Goal: Download file/media

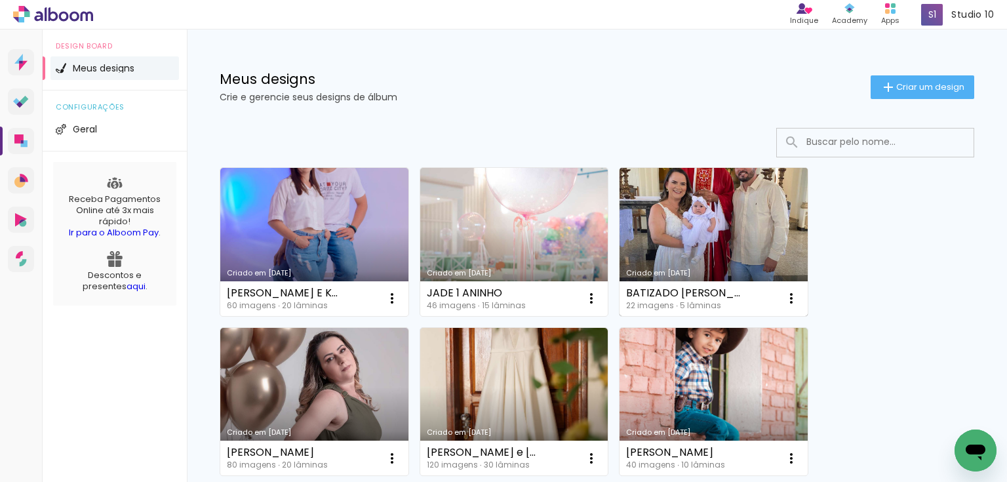
click at [724, 232] on link "Criado em 25/08/25" at bounding box center [714, 242] width 188 height 148
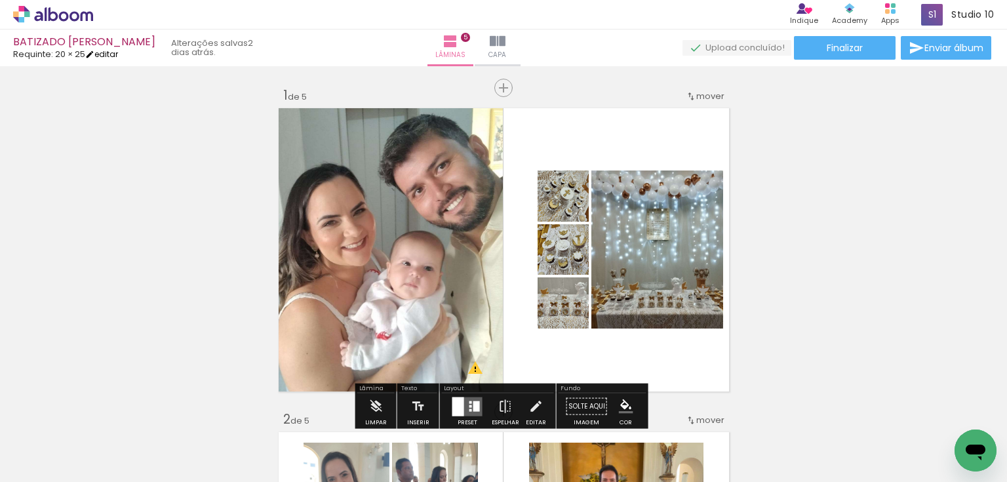
click at [106, 49] on link "editar" at bounding box center [101, 54] width 33 height 11
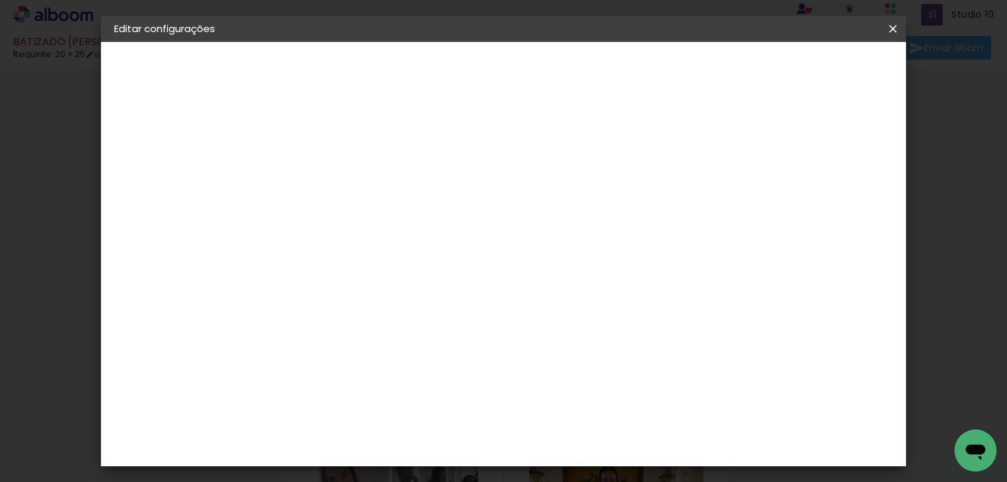
click at [184, 181] on paper-button "20 × 25 25.4 × 40 cm" at bounding box center [186, 191] width 144 height 26
click at [172, 192] on iron-pages "Modelo Escolhendo modelo... Tamanho livre" at bounding box center [186, 191] width 144 height 26
click at [160, 226] on div "3. Revisão" at bounding box center [186, 229] width 144 height 16
click at [162, 165] on paper-button at bounding box center [186, 162] width 144 height 26
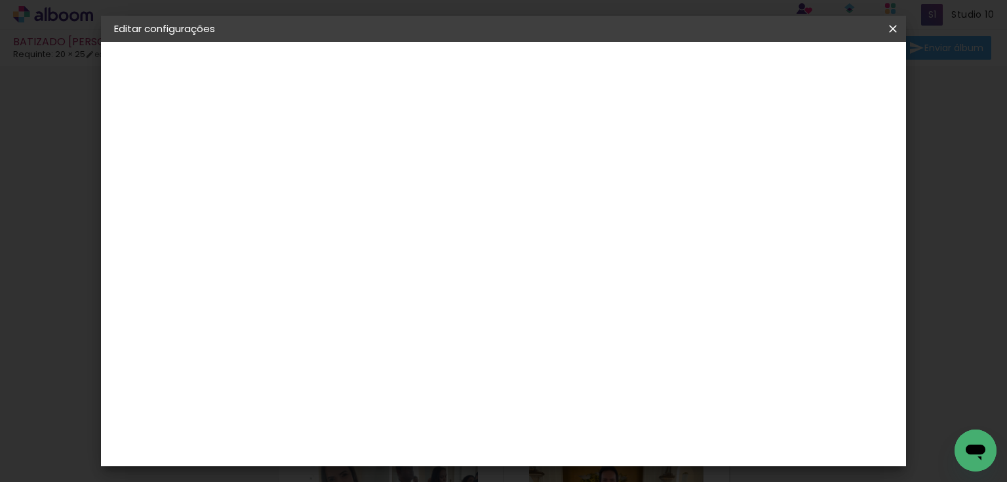
click at [0, 0] on slot "Avançar" at bounding box center [0, 0] width 0 height 0
click at [417, 274] on span "20 × 30" at bounding box center [386, 287] width 61 height 27
click at [0, 0] on slot "Avançar" at bounding box center [0, 0] width 0 height 0
click at [813, 71] on span "Salvar configurações" at bounding box center [764, 69] width 97 height 9
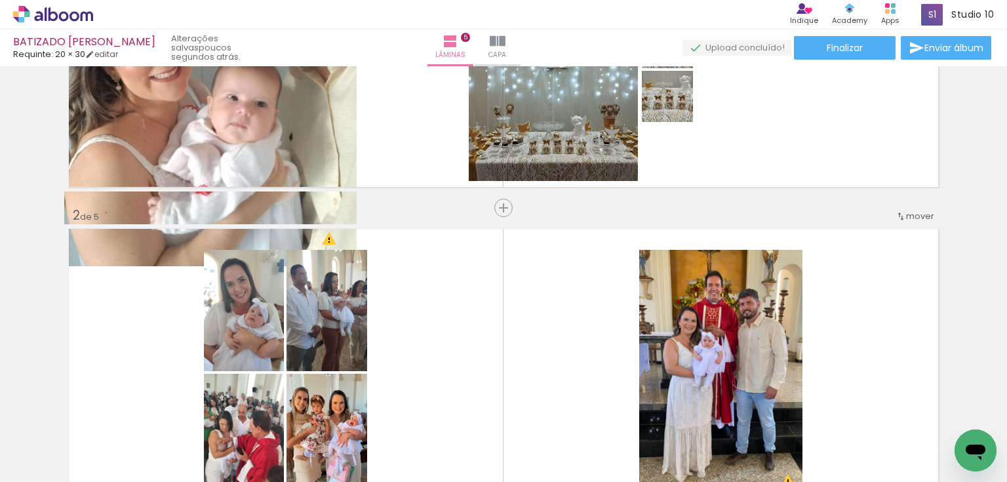
click at [768, 226] on quentale-layouter at bounding box center [503, 372] width 879 height 297
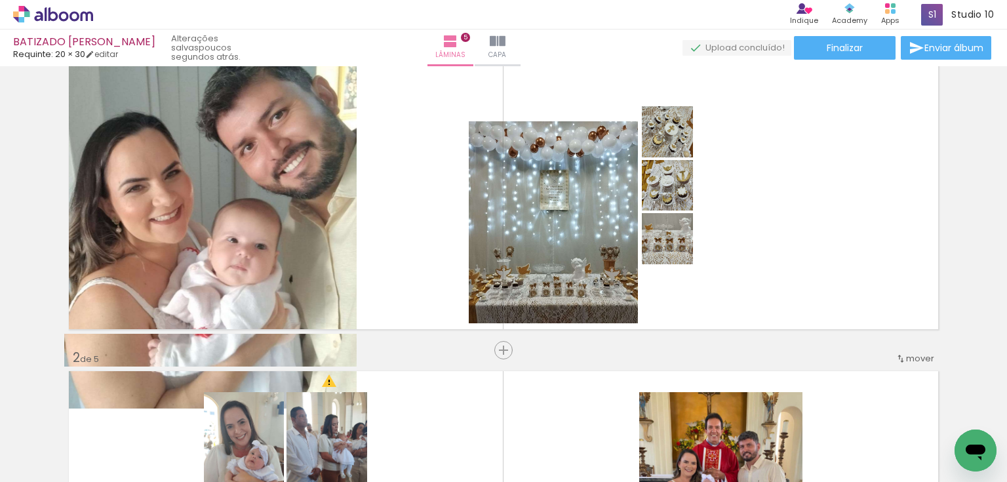
scroll to position [52, 0]
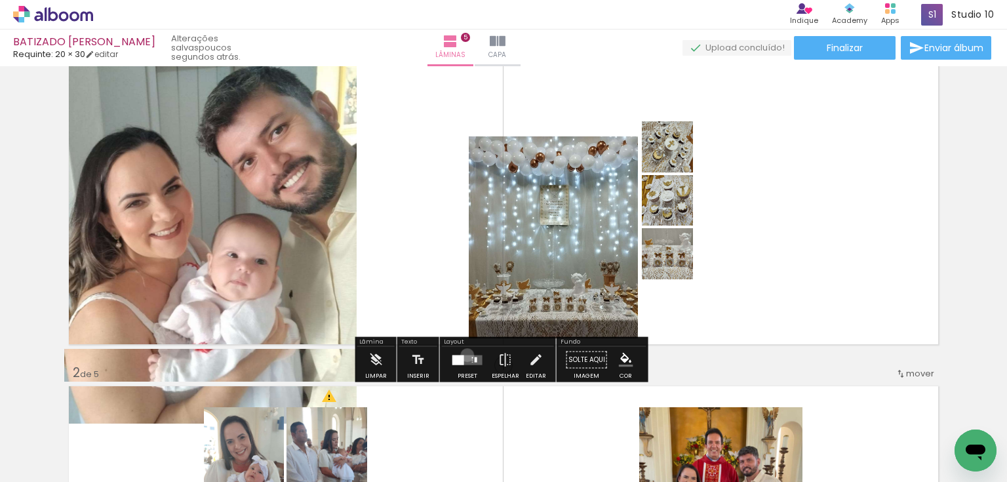
drag, startPoint x: 464, startPoint y: 355, endPoint x: 867, endPoint y: 211, distance: 428.0
click at [466, 355] on quentale-layouter at bounding box center [467, 360] width 30 height 10
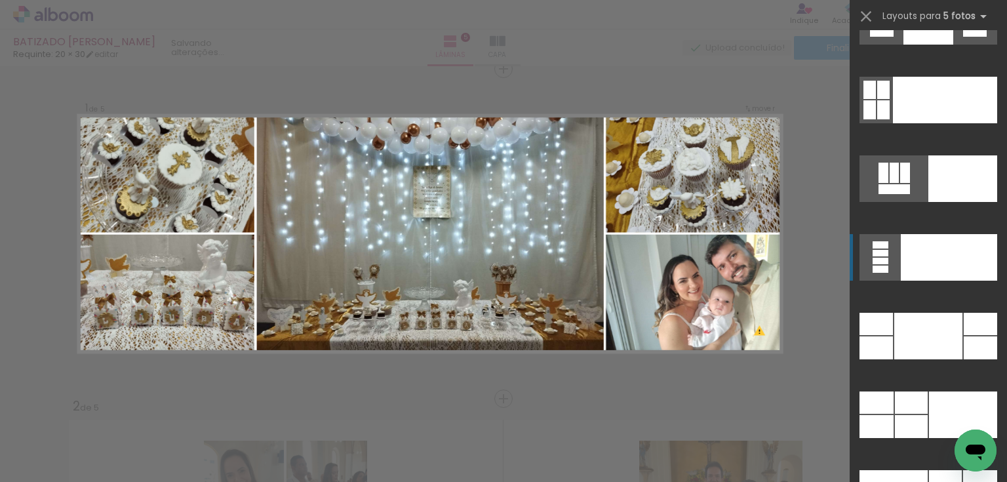
scroll to position [34485, 0]
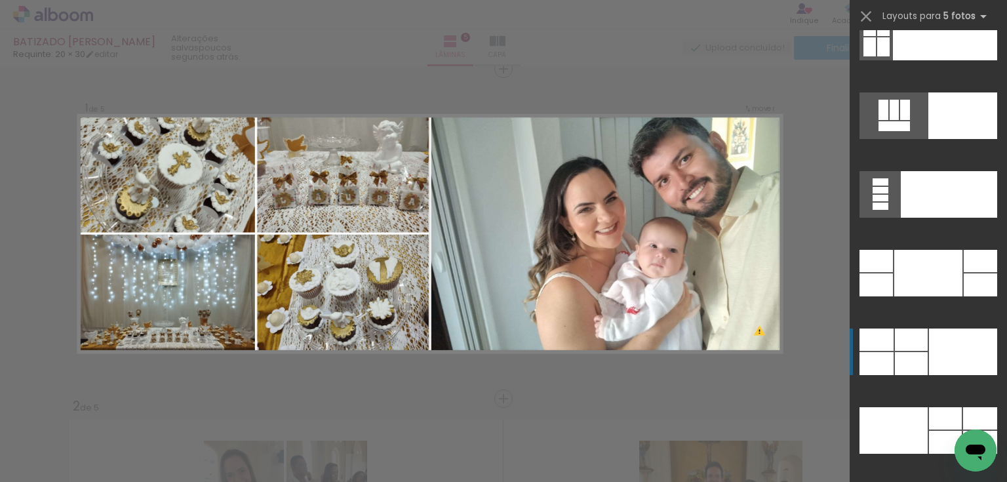
click at [939, 60] on div at bounding box center [945, 37] width 104 height 47
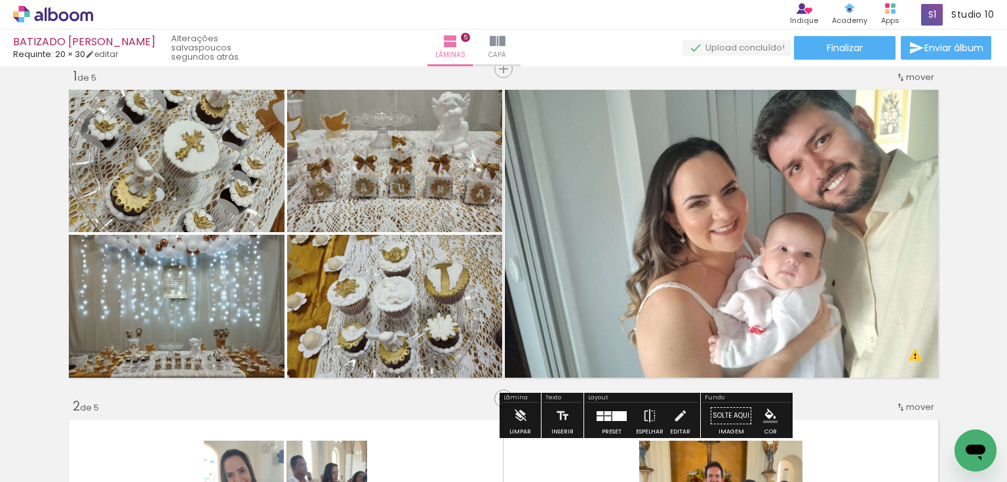
scroll to position [71, 0]
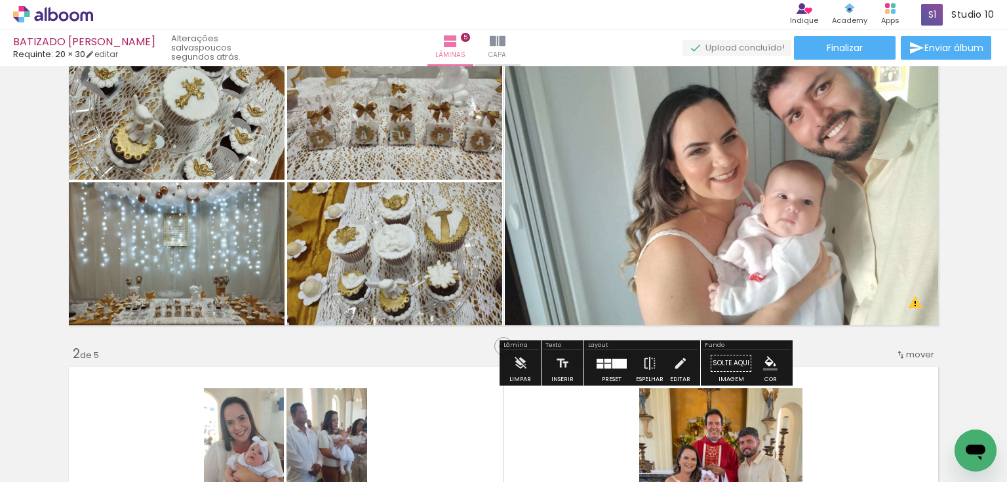
click at [612, 361] on div at bounding box center [619, 364] width 14 height 10
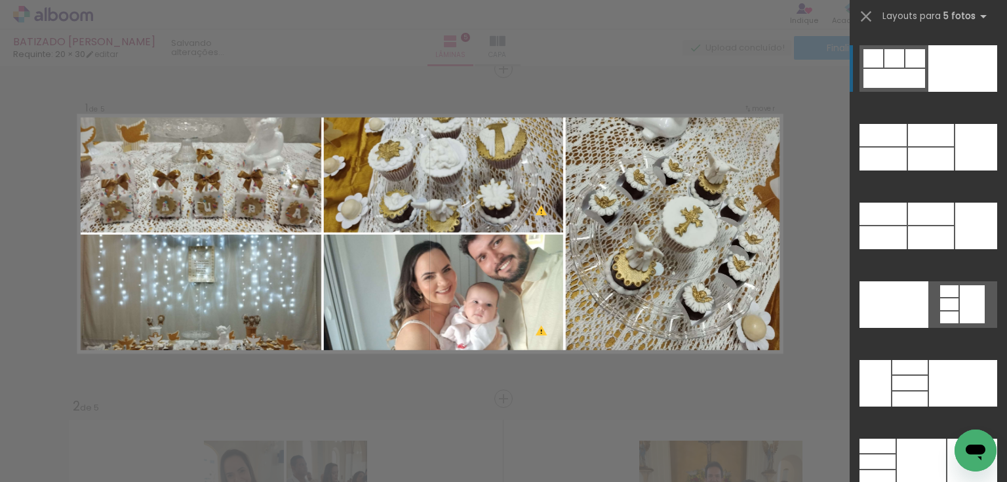
scroll to position [35088, 0]
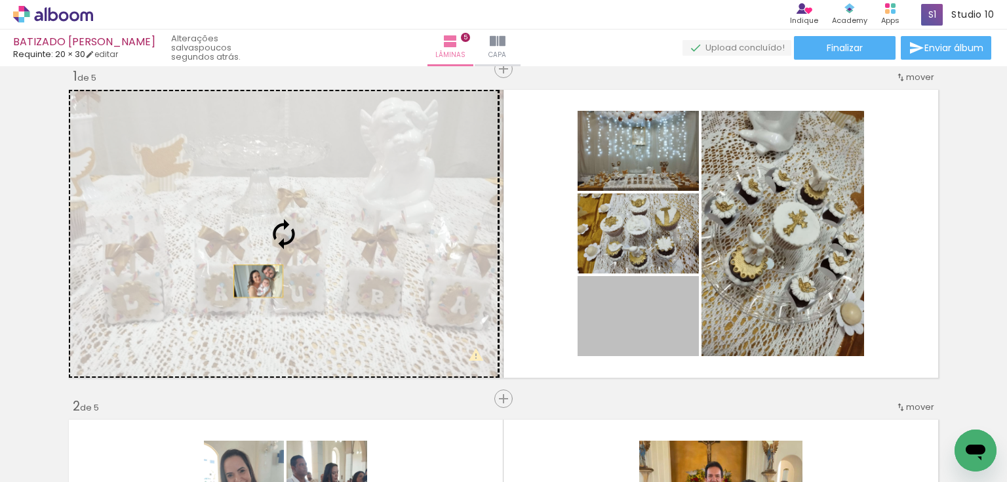
drag, startPoint x: 658, startPoint y: 318, endPoint x: 256, endPoint y: 282, distance: 404.2
click at [0, 0] on slot at bounding box center [0, 0] width 0 height 0
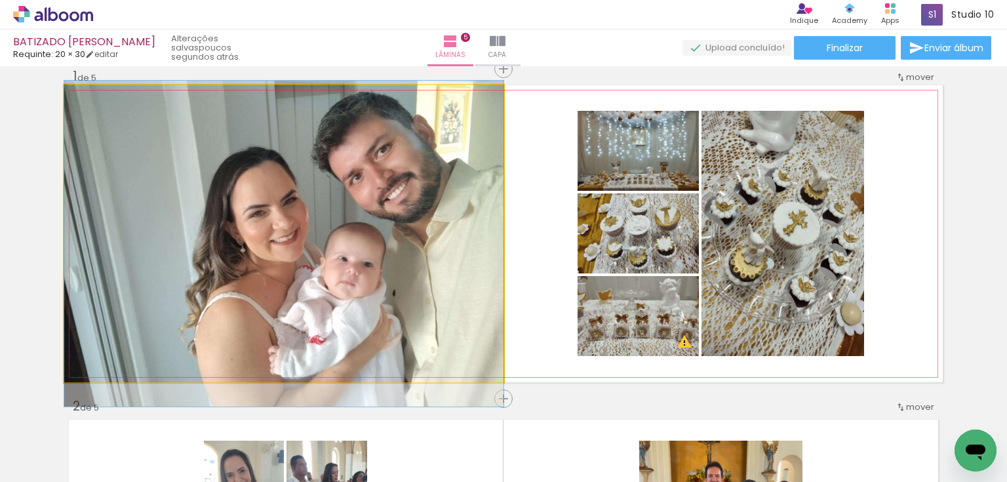
drag, startPoint x: 328, startPoint y: 256, endPoint x: 267, endPoint y: 266, distance: 61.1
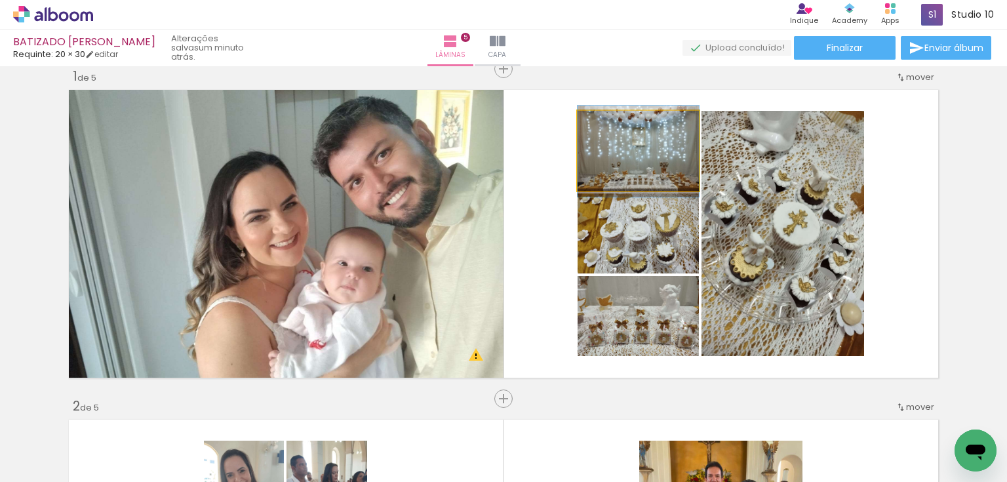
drag, startPoint x: 646, startPoint y: 151, endPoint x: 638, endPoint y: 151, distance: 8.5
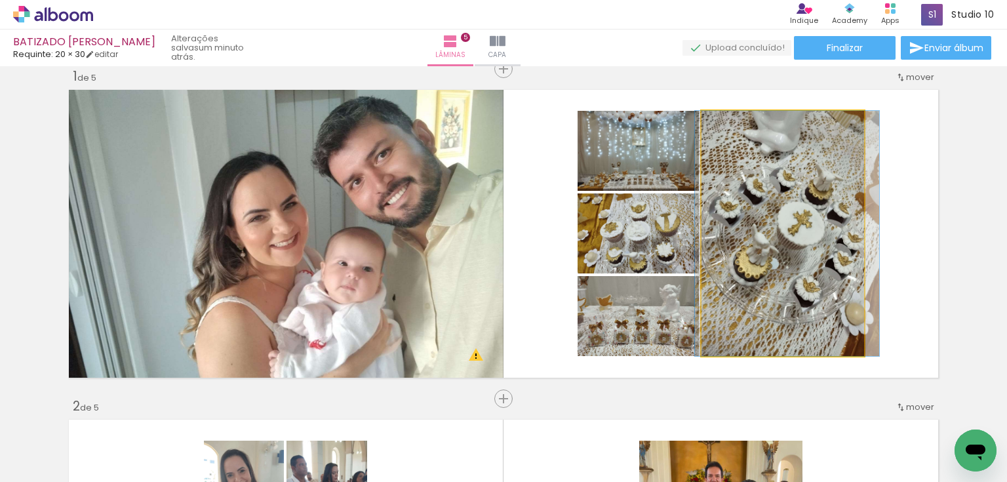
drag, startPoint x: 769, startPoint y: 210, endPoint x: 774, endPoint y: 186, distance: 24.7
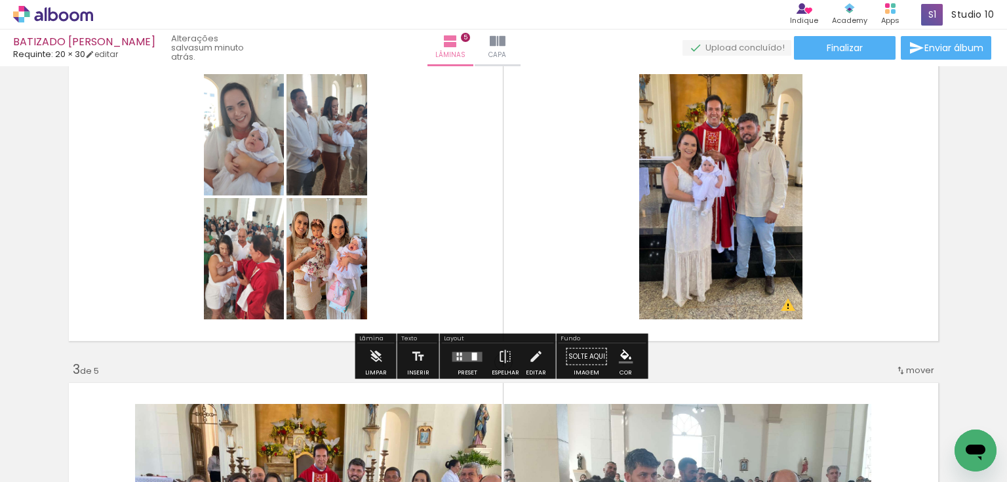
scroll to position [386, 0]
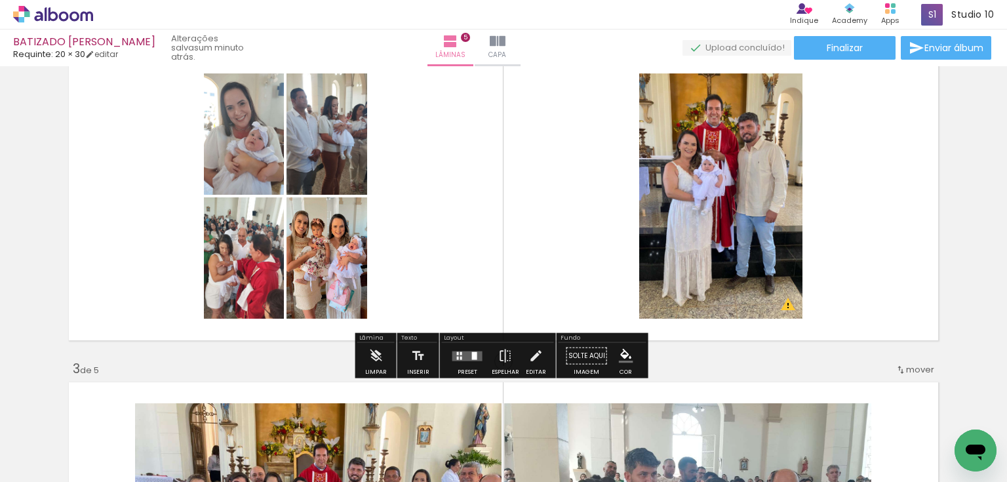
click at [464, 355] on quentale-layouter at bounding box center [467, 356] width 30 height 10
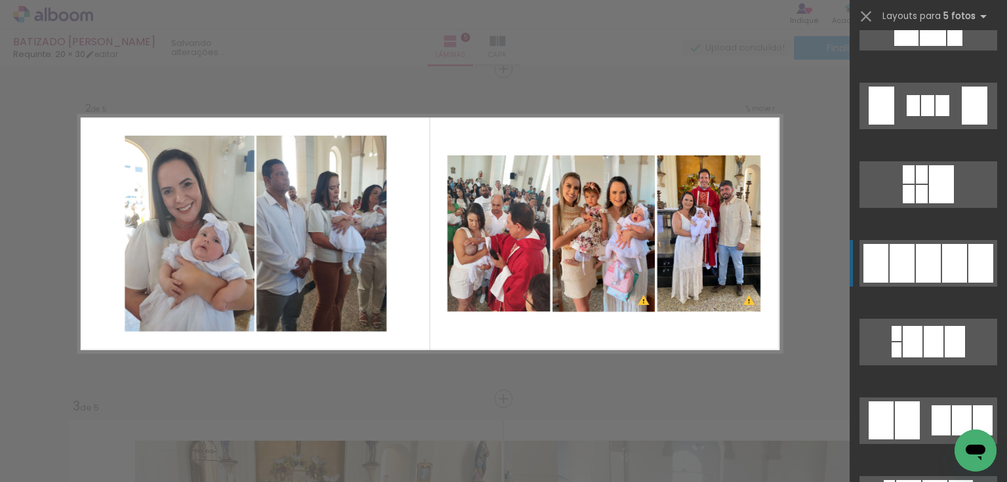
scroll to position [1888, 0]
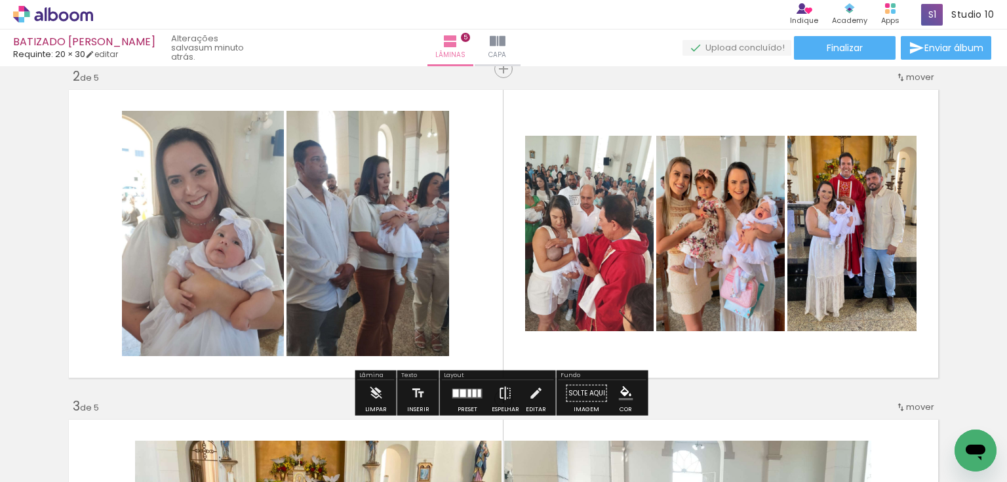
click at [498, 385] on iron-icon at bounding box center [505, 393] width 14 height 26
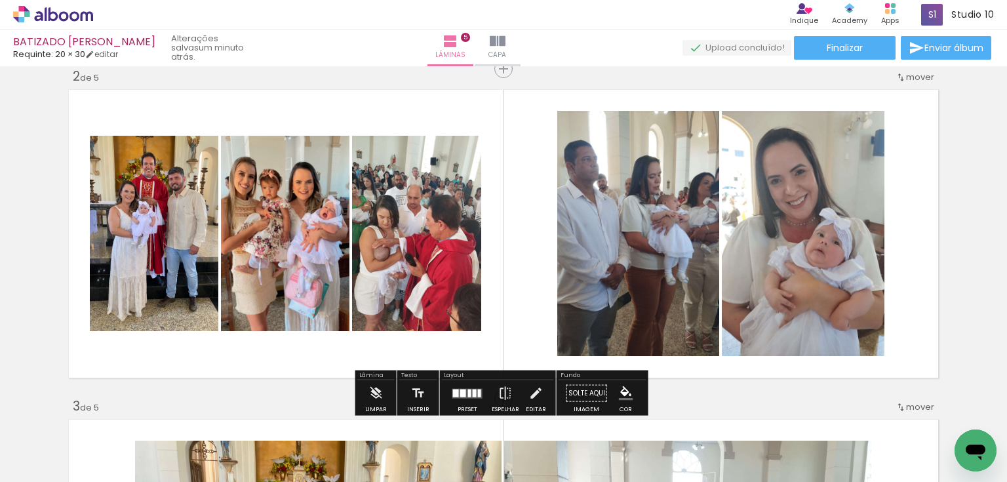
click at [292, 272] on quentale-photo at bounding box center [285, 233] width 128 height 195
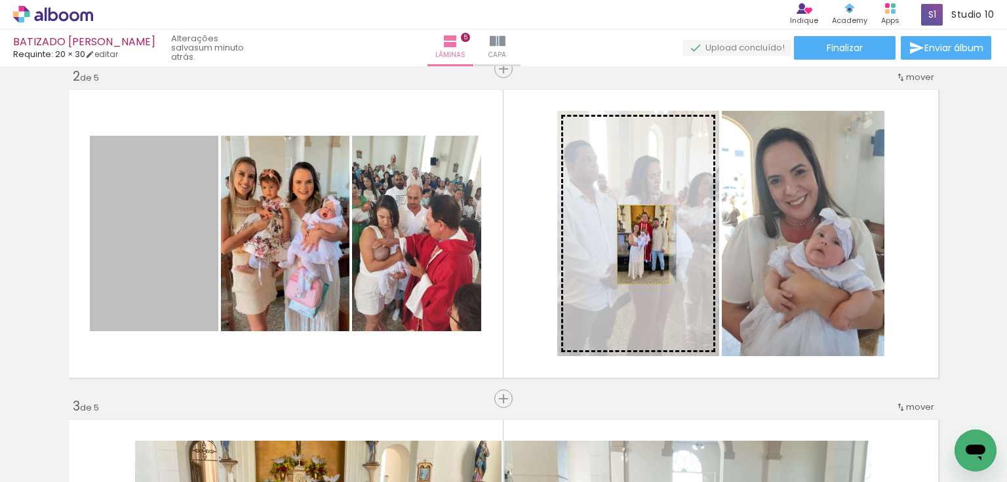
drag, startPoint x: 168, startPoint y: 264, endPoint x: 640, endPoint y: 244, distance: 472.5
click at [0, 0] on slot at bounding box center [0, 0] width 0 height 0
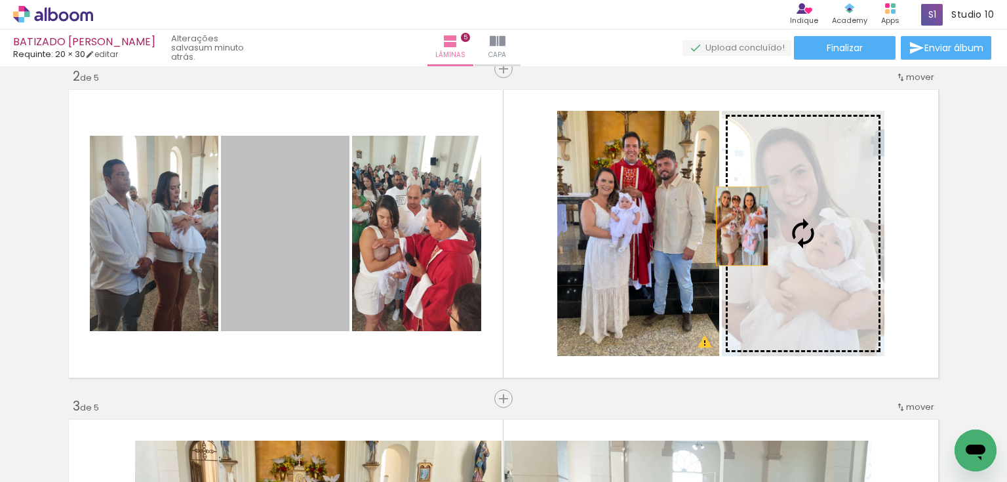
drag, startPoint x: 297, startPoint y: 264, endPoint x: 738, endPoint y: 226, distance: 442.9
click at [0, 0] on slot at bounding box center [0, 0] width 0 height 0
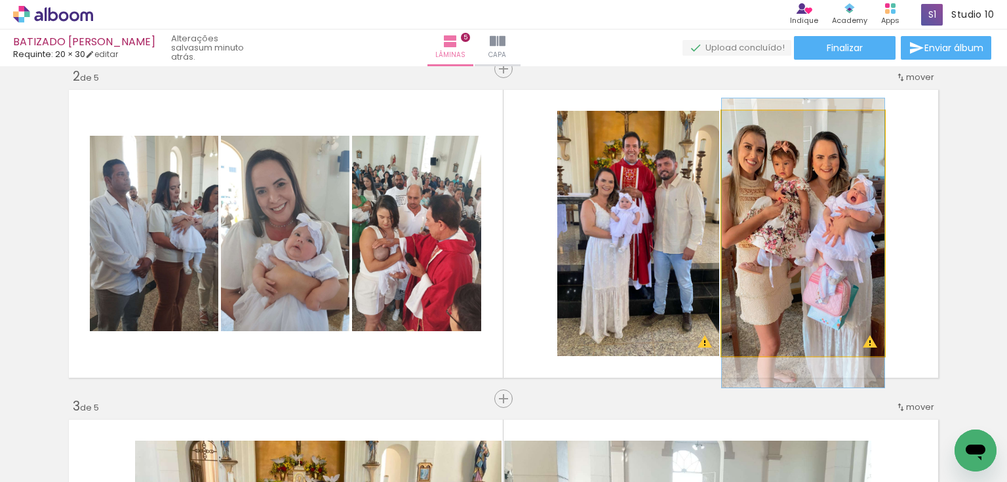
drag, startPoint x: 788, startPoint y: 226, endPoint x: 792, endPoint y: 232, distance: 7.6
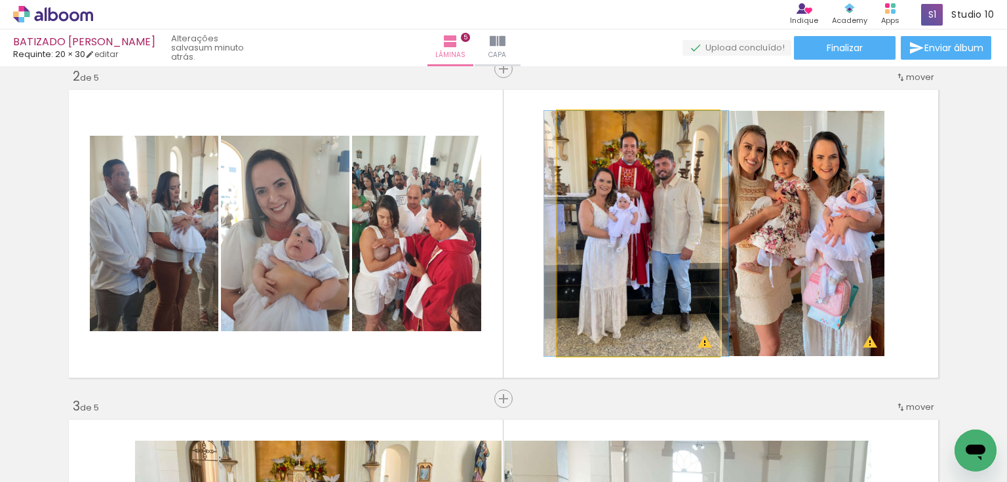
drag, startPoint x: 677, startPoint y: 233, endPoint x: 724, endPoint y: 240, distance: 48.3
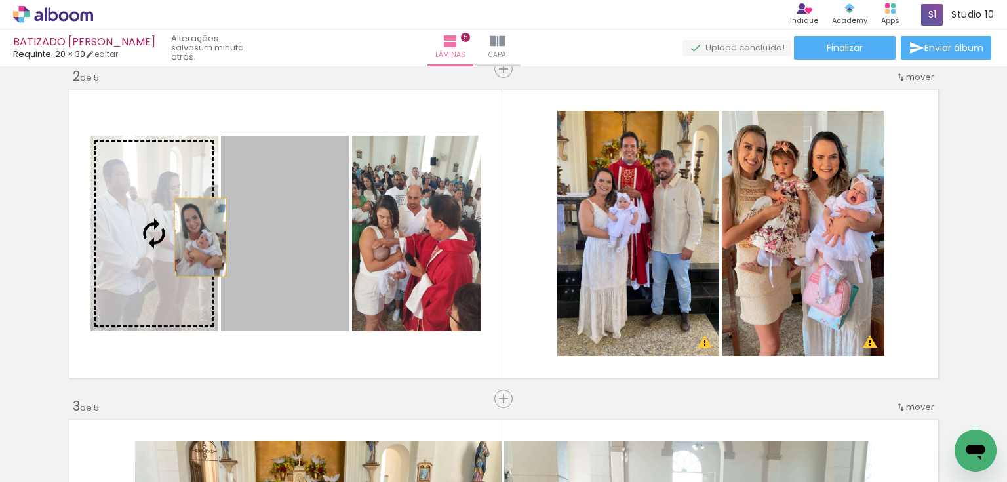
drag, startPoint x: 286, startPoint y: 264, endPoint x: 182, endPoint y: 232, distance: 108.9
click at [0, 0] on slot at bounding box center [0, 0] width 0 height 0
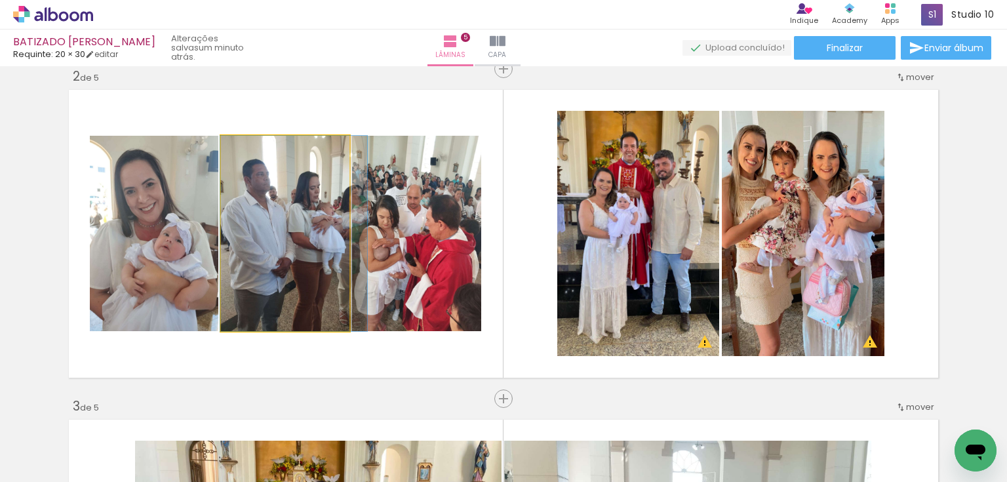
drag, startPoint x: 304, startPoint y: 216, endPoint x: 312, endPoint y: 209, distance: 11.2
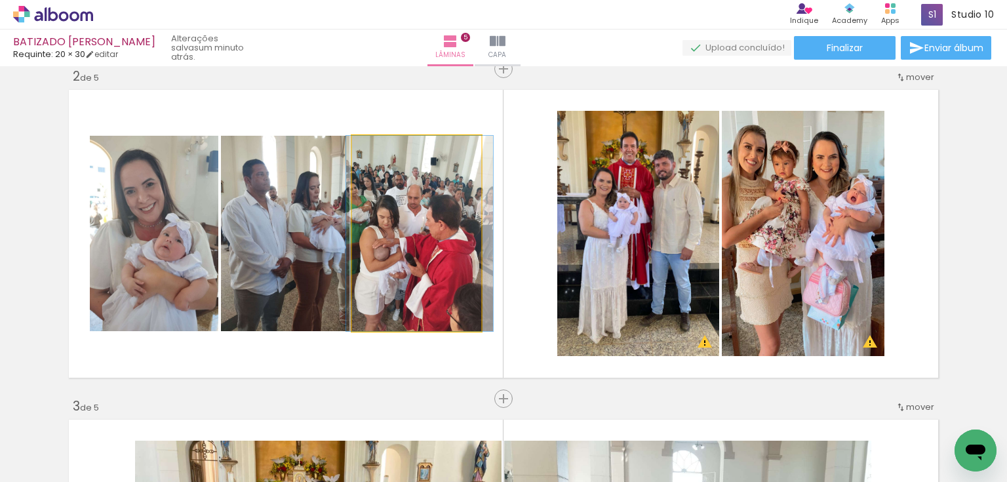
drag, startPoint x: 412, startPoint y: 232, endPoint x: 412, endPoint y: 218, distance: 14.4
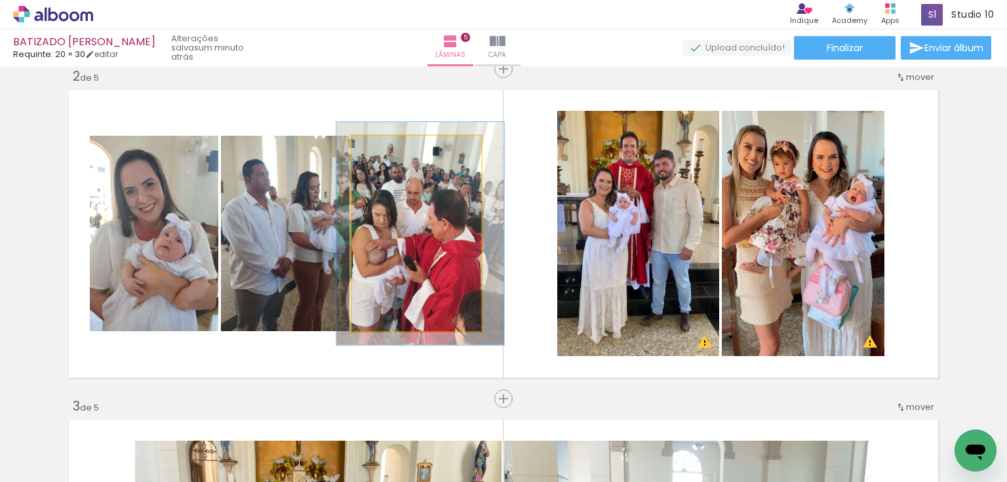
drag, startPoint x: 378, startPoint y: 152, endPoint x: 384, endPoint y: 151, distance: 6.6
type paper-slider "114"
click at [384, 151] on div at bounding box center [390, 150] width 12 height 12
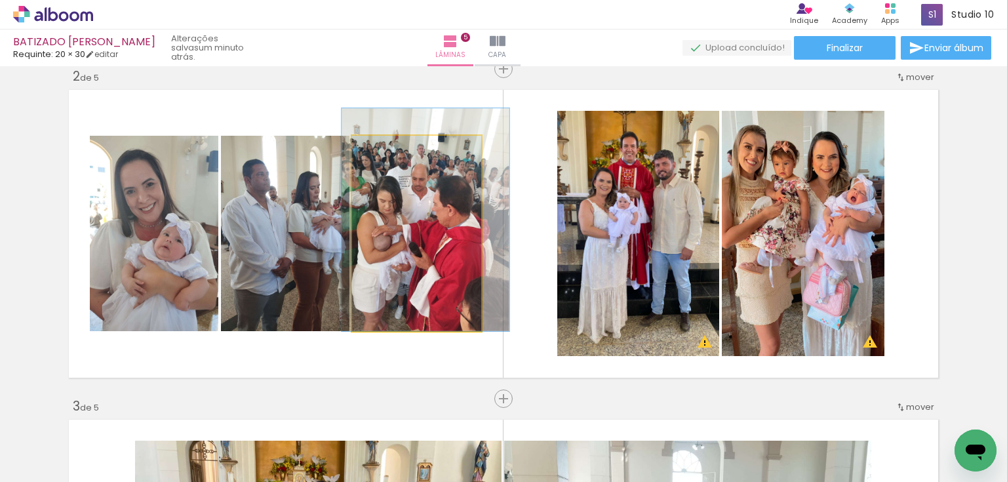
drag, startPoint x: 439, startPoint y: 234, endPoint x: 444, endPoint y: 201, distance: 33.2
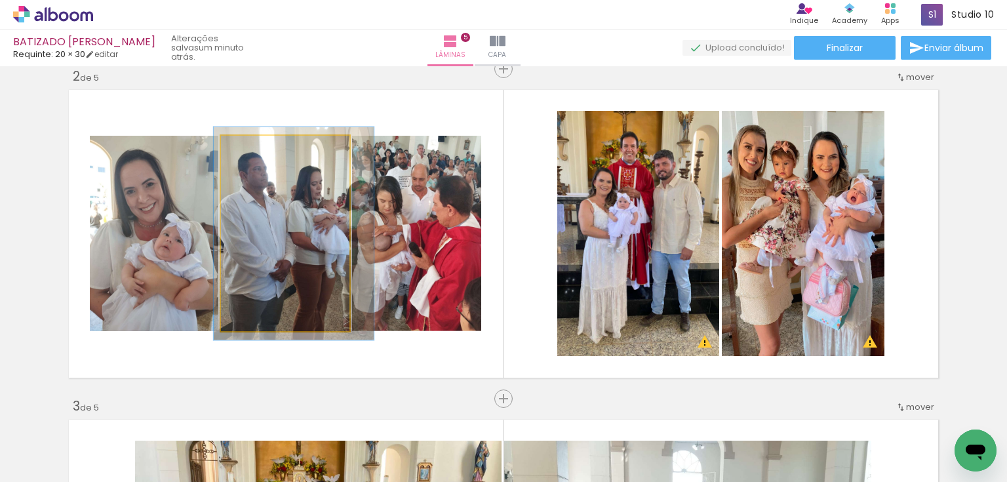
type paper-slider "109"
click at [252, 149] on div at bounding box center [256, 150] width 12 height 12
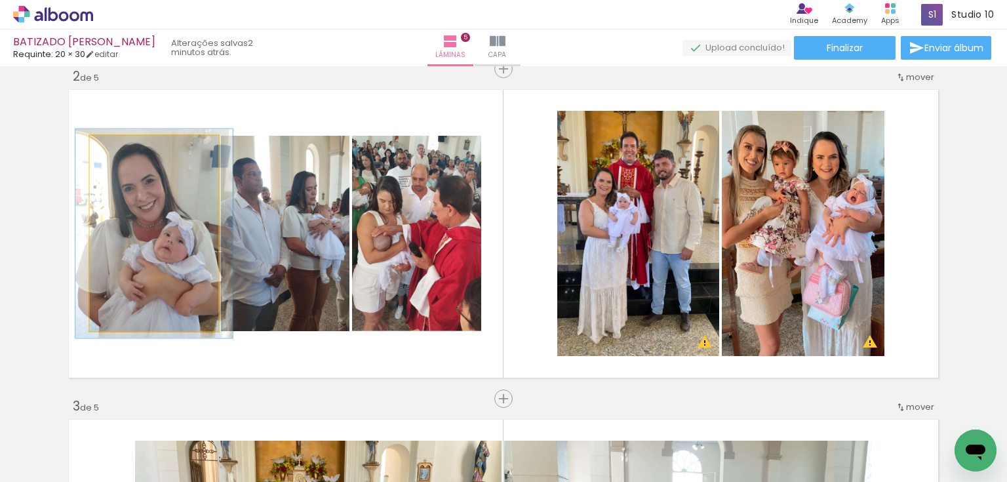
type paper-slider "109"
click at [122, 149] on div at bounding box center [124, 150] width 12 height 12
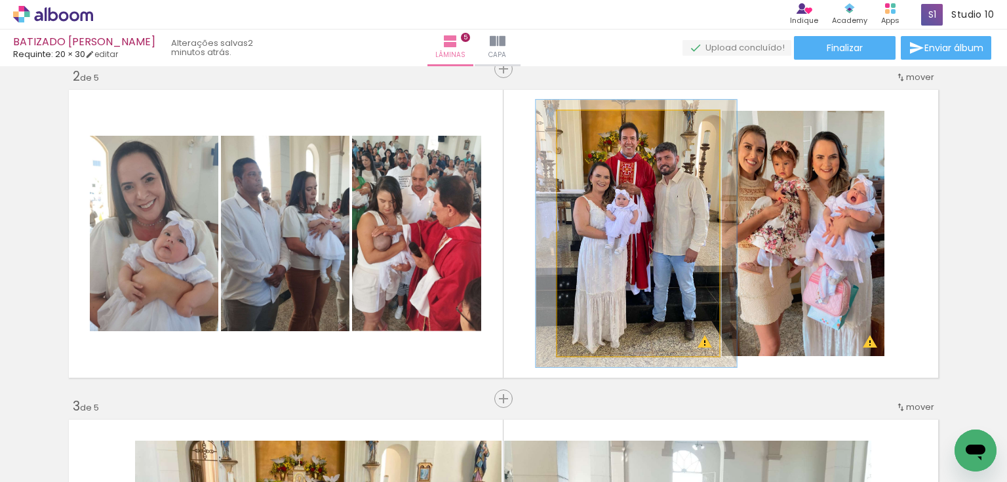
type paper-slider "109"
click at [586, 125] on div at bounding box center [592, 125] width 12 height 12
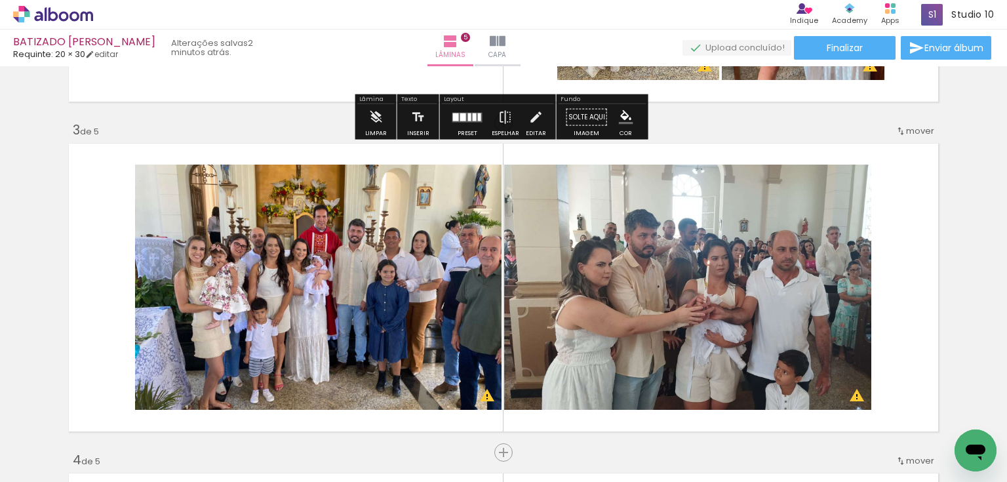
scroll to position [716, 0]
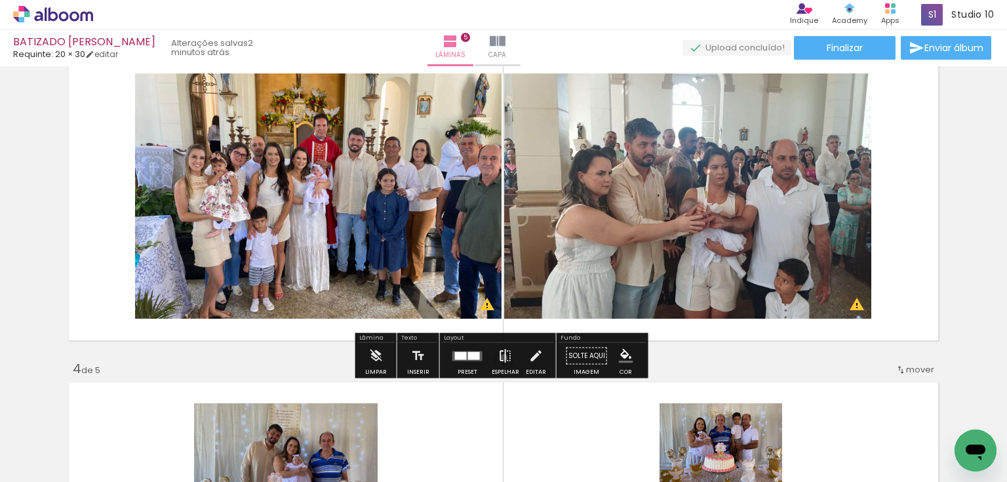
click at [501, 357] on iron-icon at bounding box center [505, 356] width 14 height 26
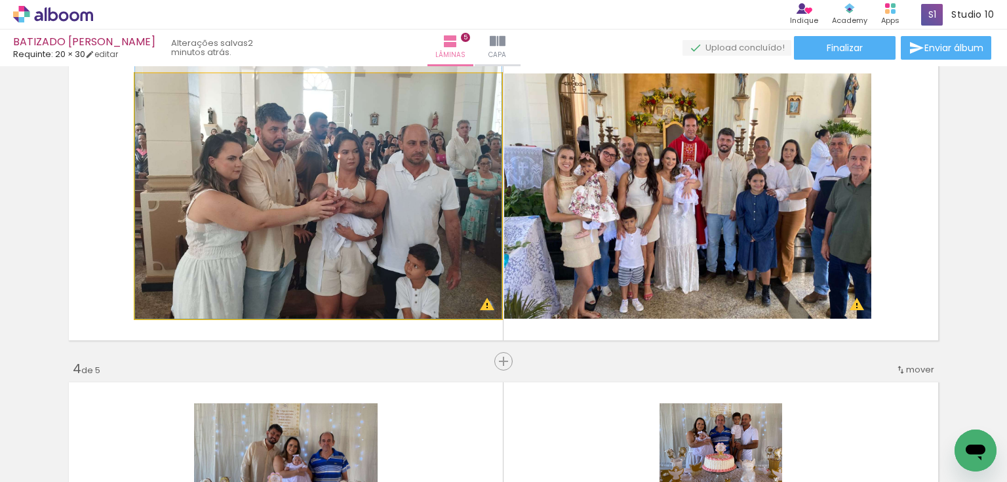
drag, startPoint x: 347, startPoint y: 195, endPoint x: 297, endPoint y: 176, distance: 54.2
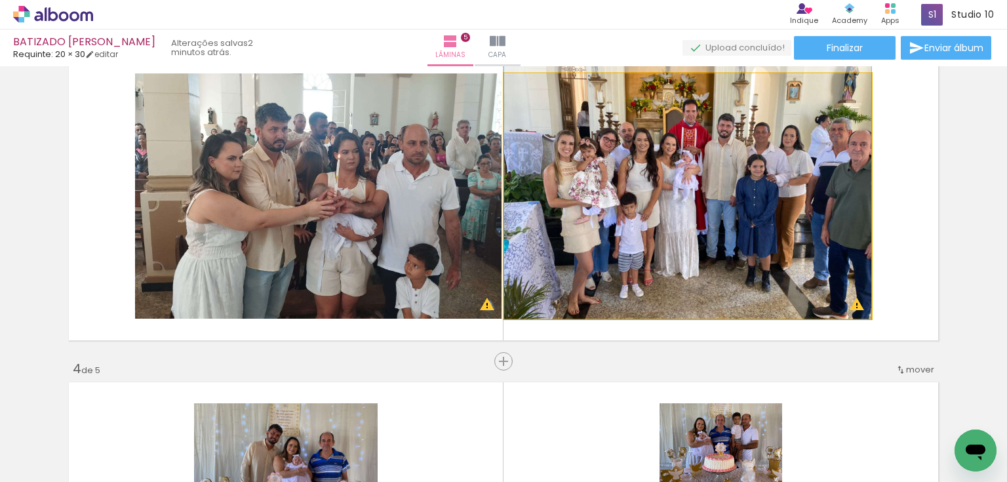
drag, startPoint x: 682, startPoint y: 226, endPoint x: 574, endPoint y: 312, distance: 138.1
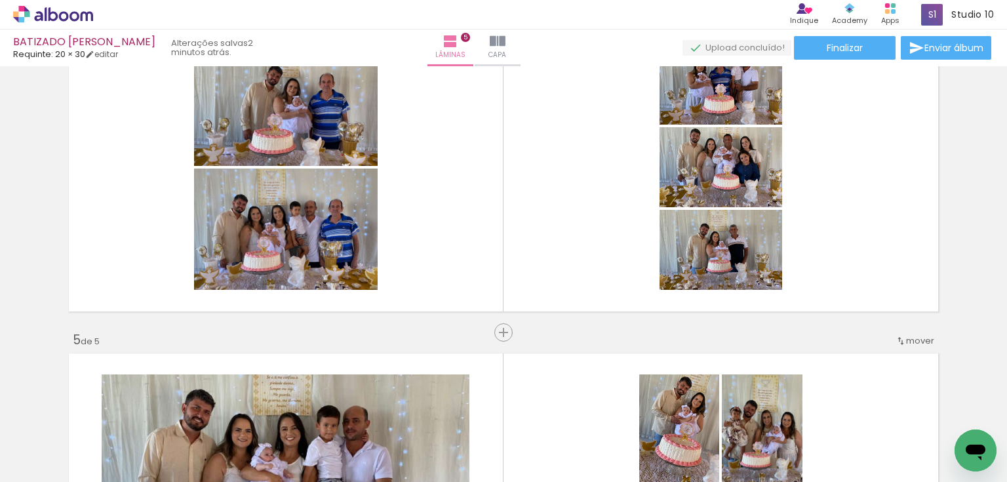
scroll to position [1083, 0]
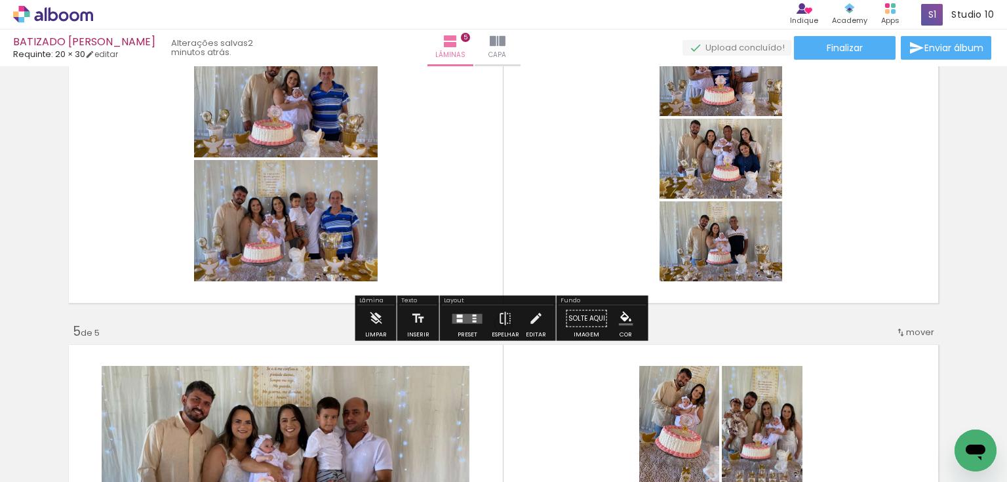
click at [473, 317] on div at bounding box center [475, 317] width 4 height 1
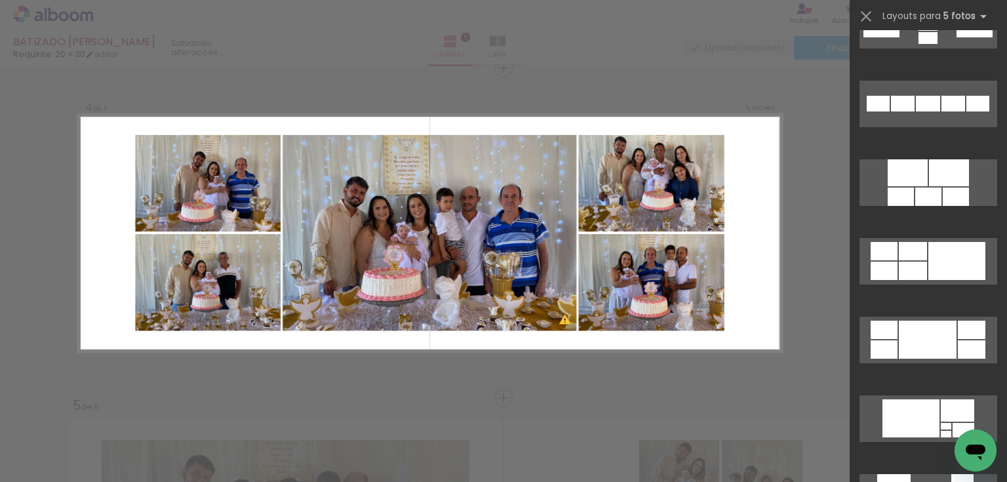
scroll to position [997, 0]
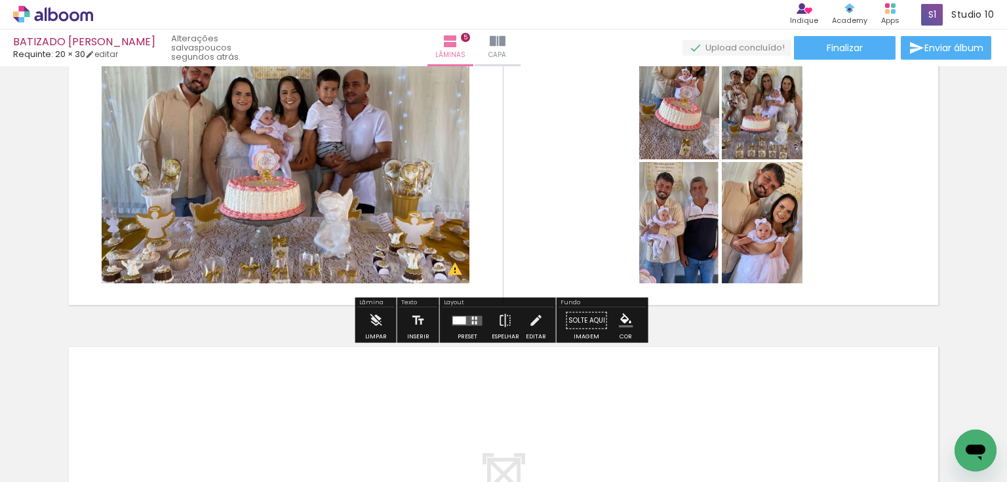
scroll to position [1429, 0]
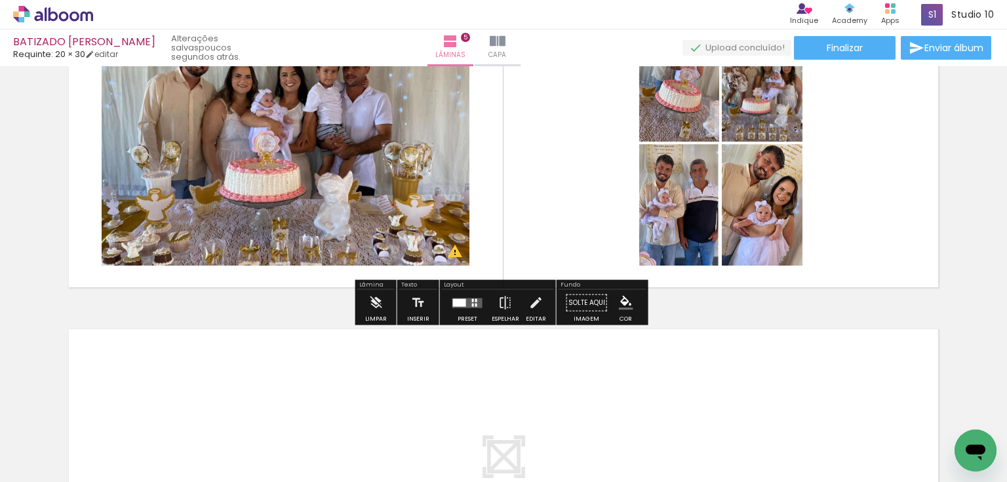
click at [473, 294] on div at bounding box center [467, 303] width 35 height 26
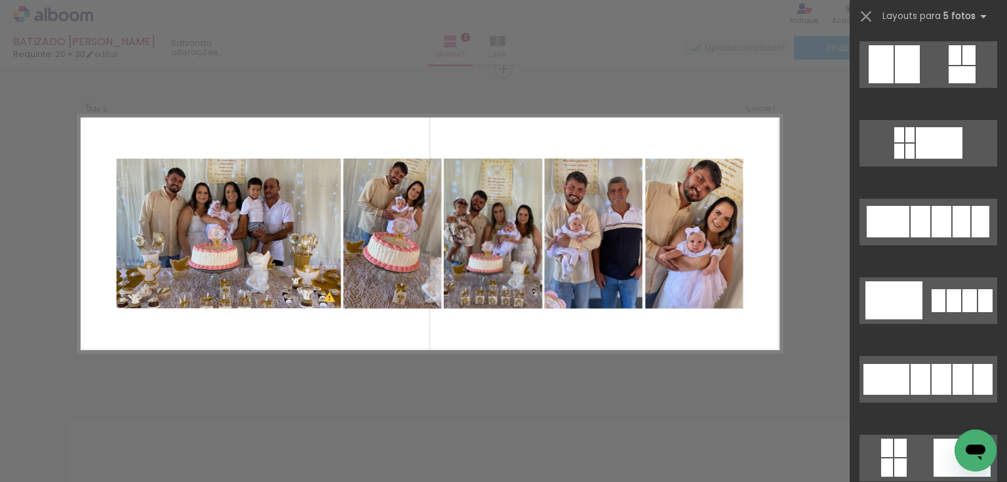
scroll to position [708, 0]
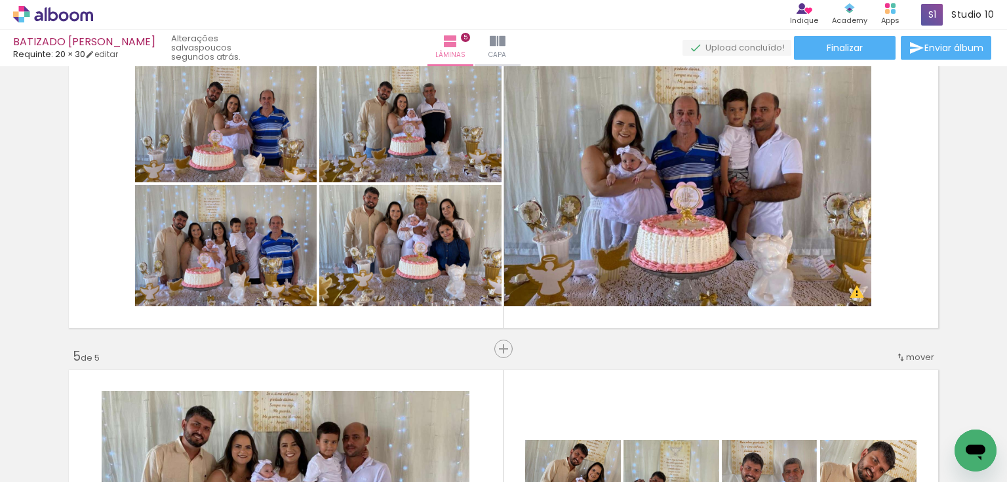
scroll to position [1023, 0]
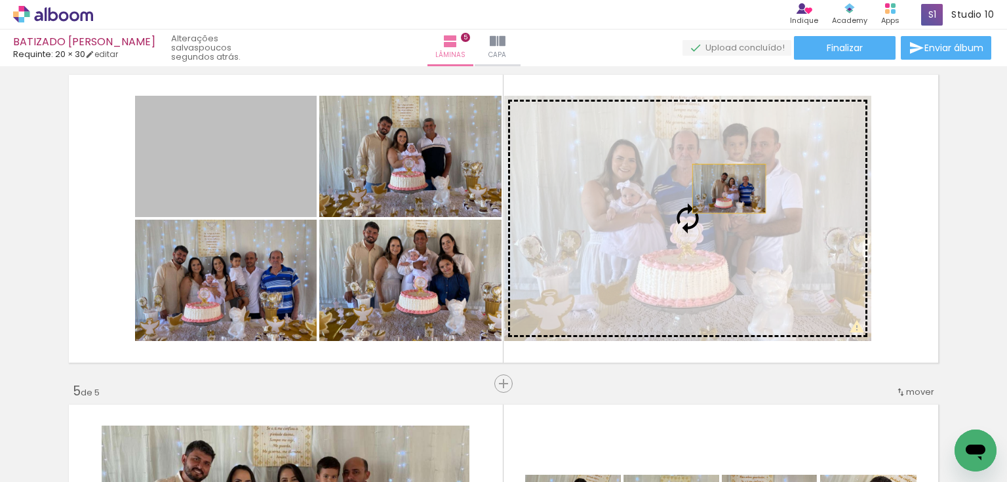
drag, startPoint x: 270, startPoint y: 187, endPoint x: 725, endPoint y: 188, distance: 455.0
click at [0, 0] on slot at bounding box center [0, 0] width 0 height 0
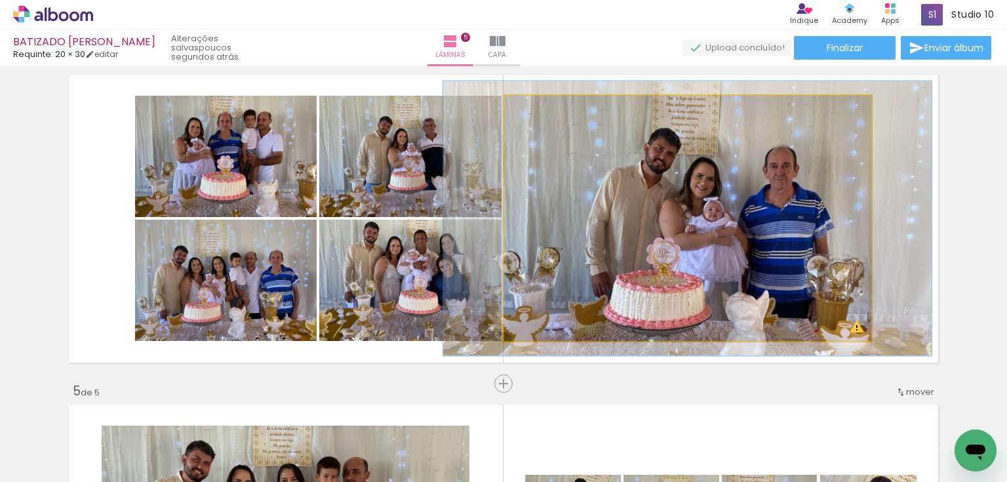
drag, startPoint x: 536, startPoint y: 111, endPoint x: 638, endPoint y: 159, distance: 112.9
type paper-slider "113"
click at [539, 111] on div at bounding box center [540, 110] width 12 height 12
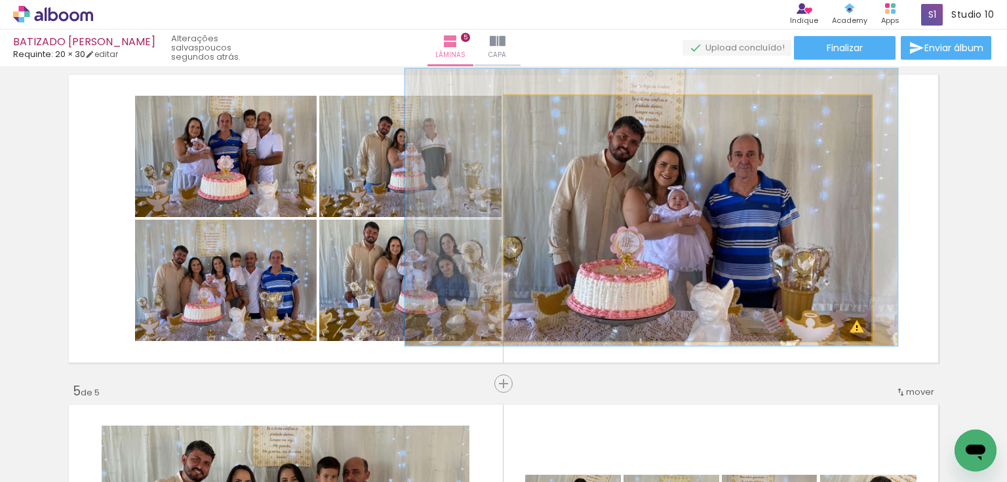
drag, startPoint x: 743, startPoint y: 190, endPoint x: 755, endPoint y: 206, distance: 20.1
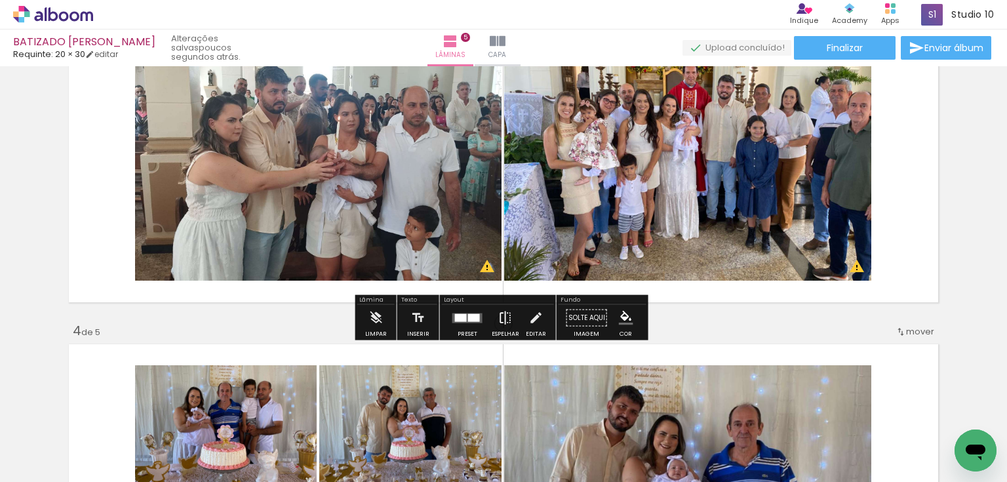
scroll to position [761, 0]
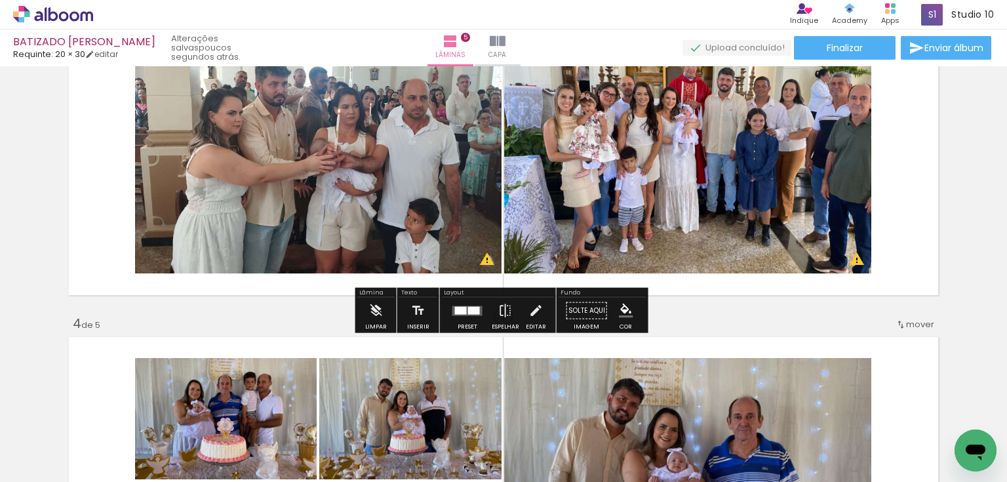
click at [471, 309] on div at bounding box center [474, 310] width 12 height 8
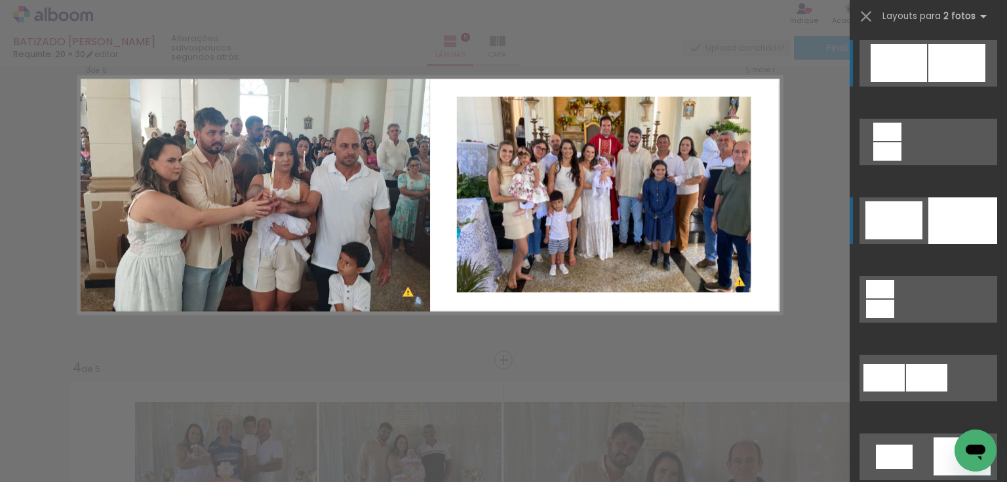
scroll to position [679, 0]
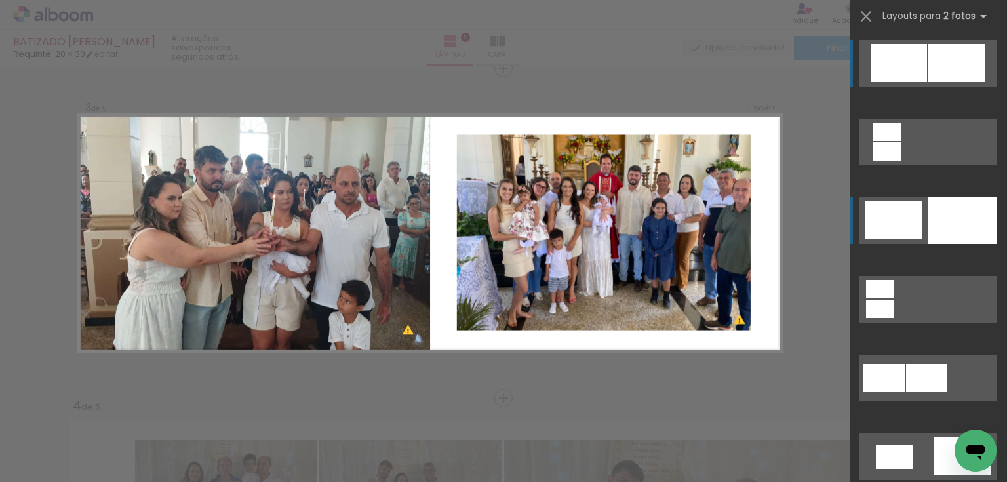
click at [945, 229] on div at bounding box center [962, 220] width 69 height 47
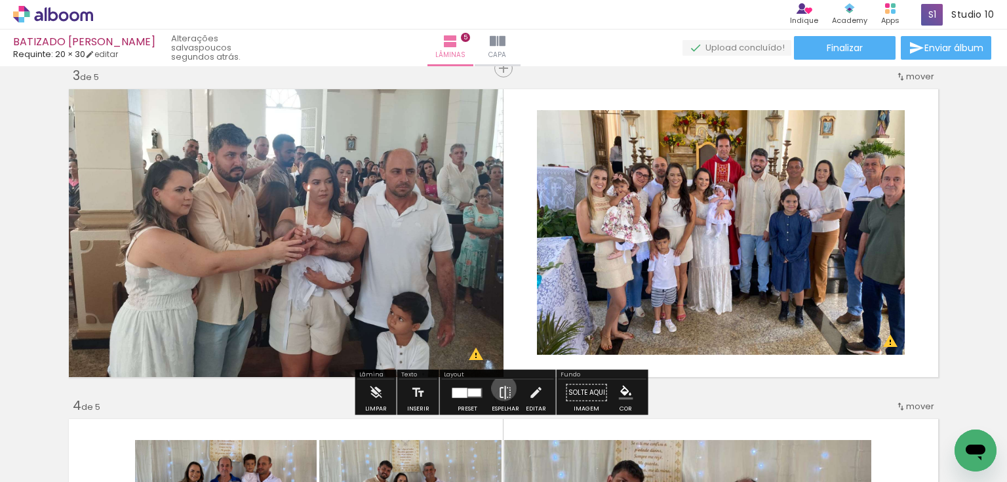
click at [501, 388] on iron-icon at bounding box center [505, 393] width 14 height 26
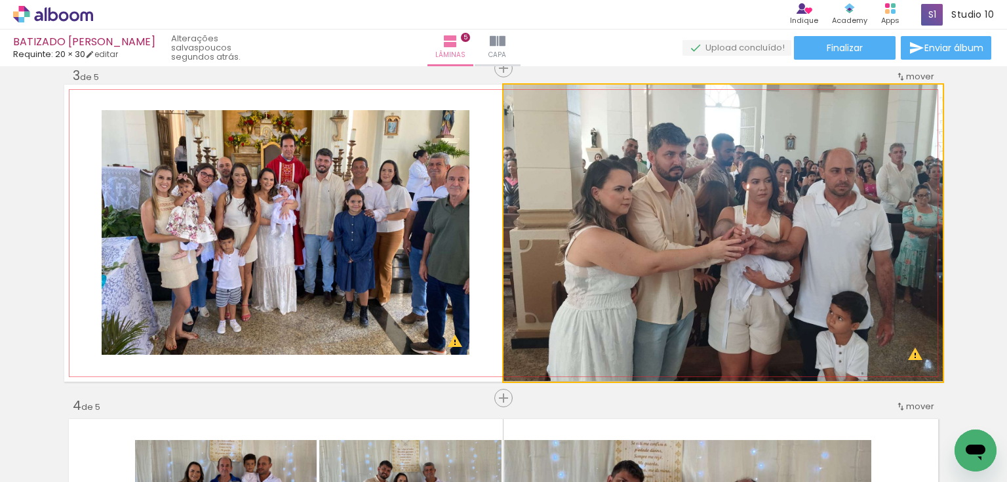
drag, startPoint x: 574, startPoint y: 247, endPoint x: 323, endPoint y: 230, distance: 251.0
click at [0, 0] on slot at bounding box center [0, 0] width 0 height 0
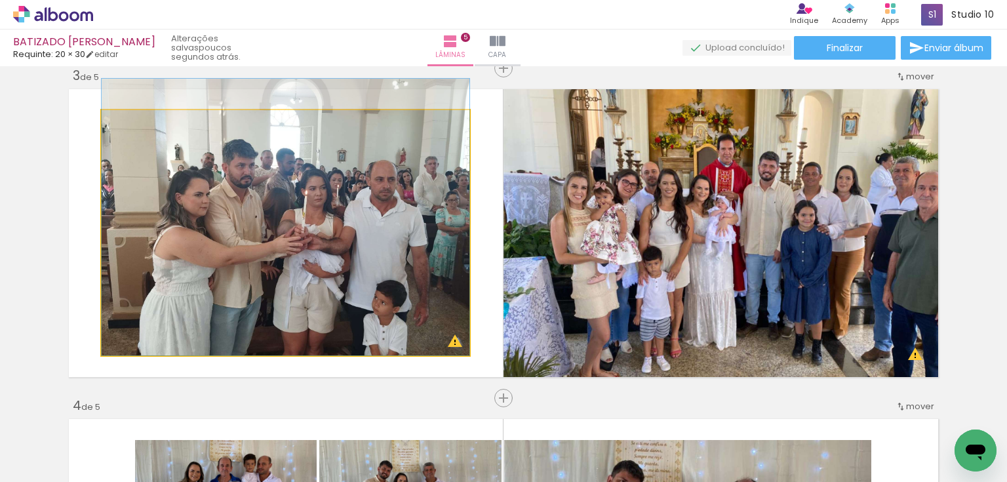
drag, startPoint x: 348, startPoint y: 228, endPoint x: 346, endPoint y: 178, distance: 49.9
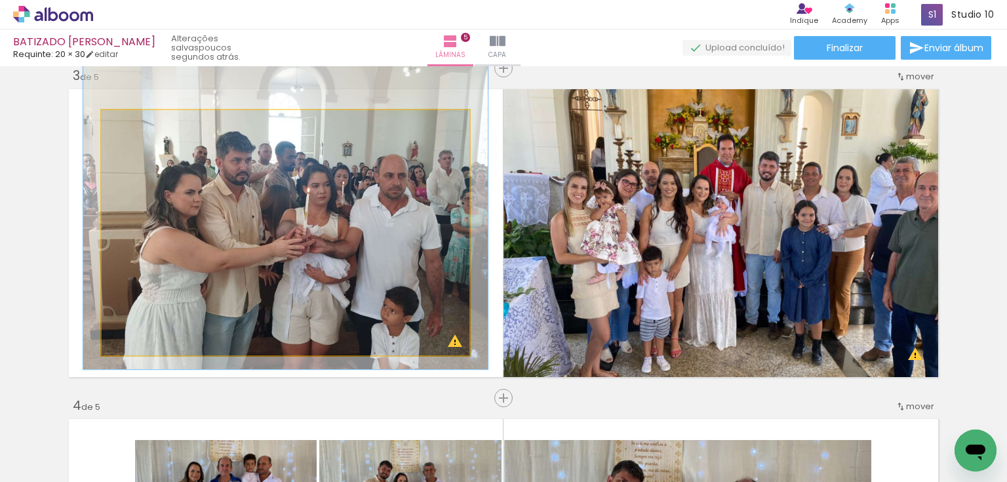
drag, startPoint x: 128, startPoint y: 123, endPoint x: 148, endPoint y: 141, distance: 26.5
type paper-slider "108"
click at [131, 121] on div at bounding box center [137, 124] width 12 height 12
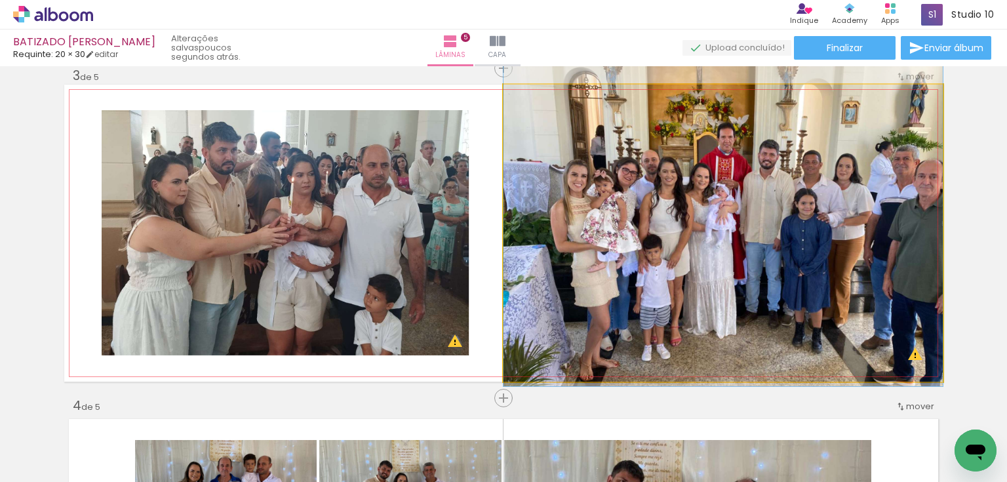
drag, startPoint x: 812, startPoint y: 277, endPoint x: 729, endPoint y: 265, distance: 83.4
click at [601, 270] on quentale-photo at bounding box center [723, 233] width 439 height 297
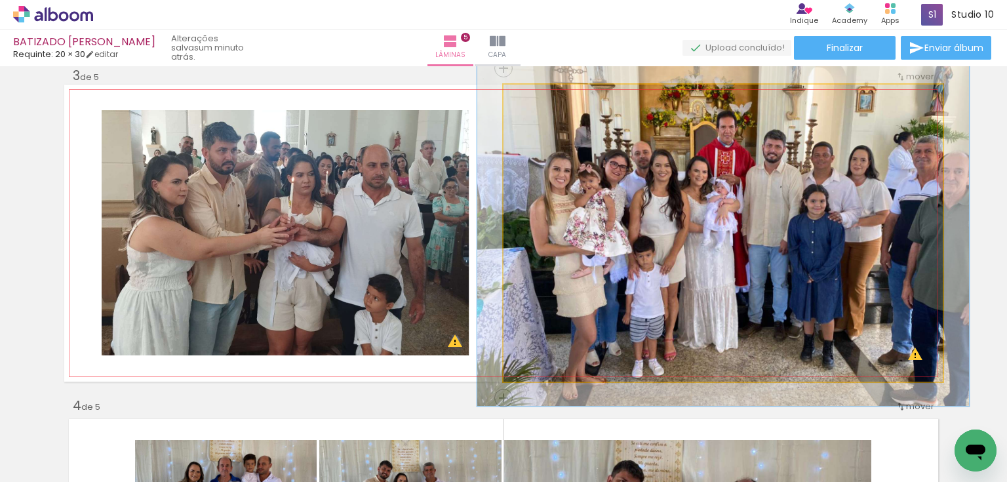
drag, startPoint x: 532, startPoint y: 98, endPoint x: 538, endPoint y: 102, distance: 7.0
click at [538, 102] on div at bounding box center [540, 98] width 12 height 12
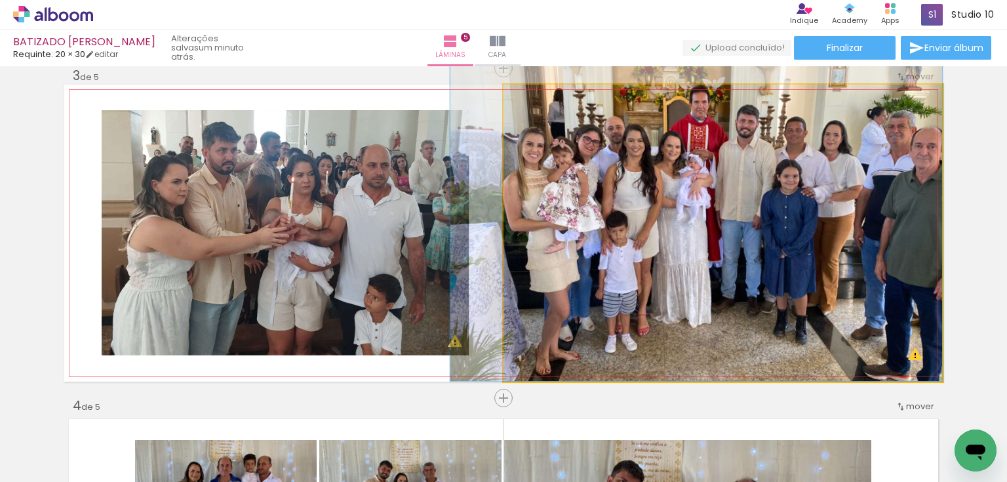
drag, startPoint x: 708, startPoint y: 177, endPoint x: 672, endPoint y: 153, distance: 43.5
drag, startPoint x: 765, startPoint y: 186, endPoint x: 695, endPoint y: 162, distance: 74.2
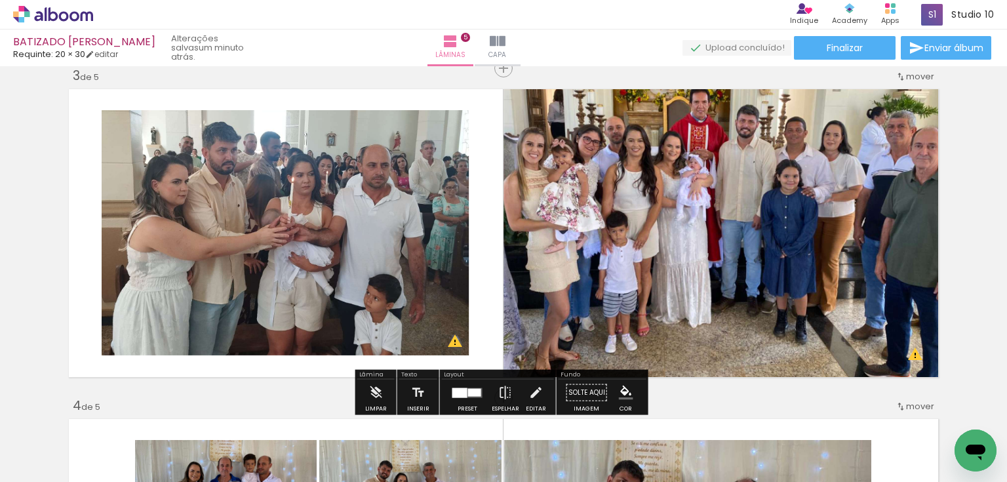
click at [473, 389] on div at bounding box center [474, 392] width 13 height 8
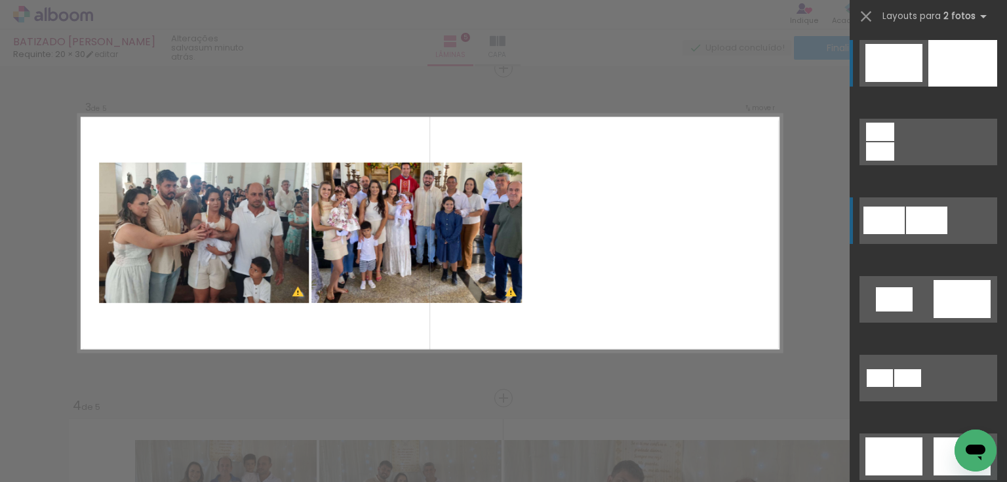
scroll to position [367, 0]
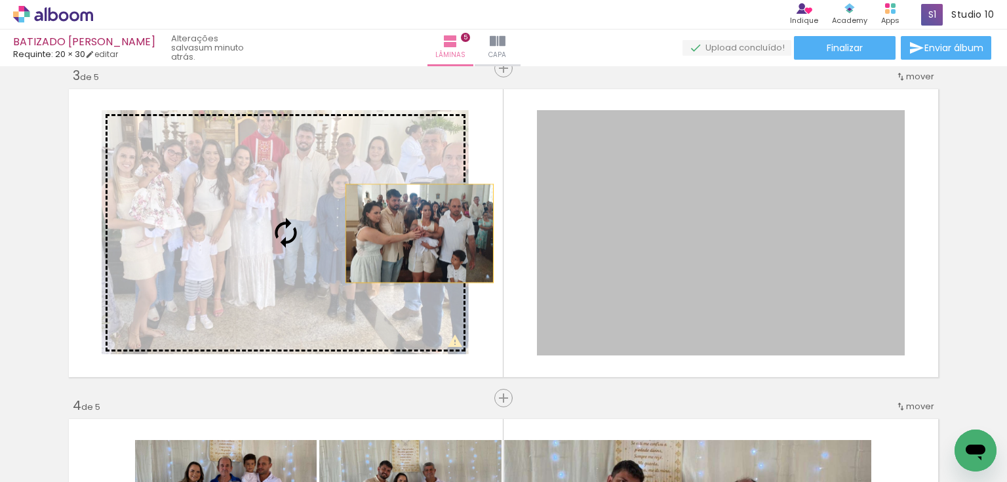
drag, startPoint x: 471, startPoint y: 237, endPoint x: 353, endPoint y: 227, distance: 119.1
click at [0, 0] on slot at bounding box center [0, 0] width 0 height 0
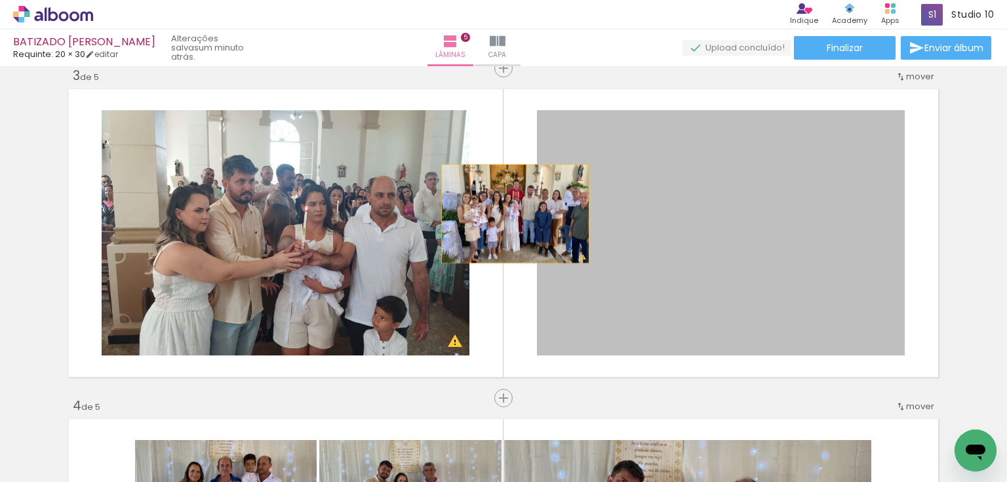
drag, startPoint x: 549, startPoint y: 218, endPoint x: 511, endPoint y: 214, distance: 38.2
click at [511, 214] on quentale-layouter at bounding box center [503, 233] width 879 height 297
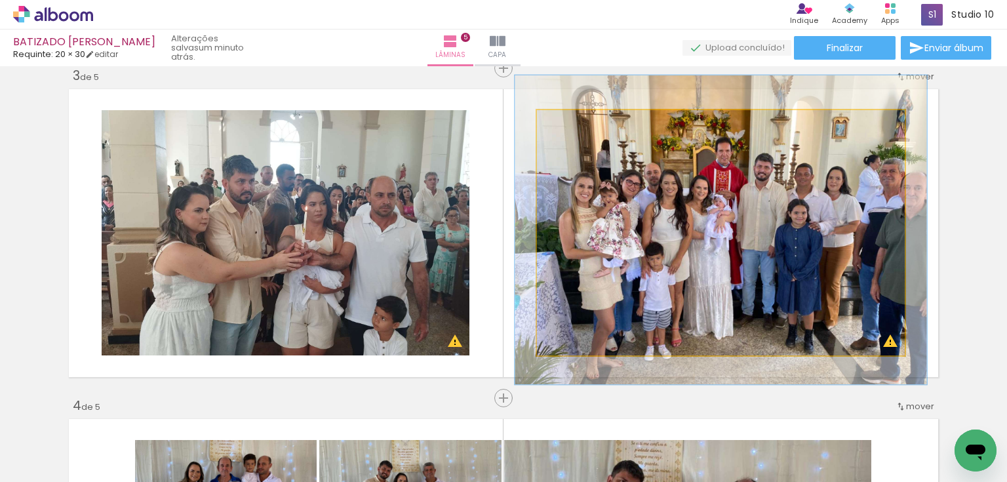
drag, startPoint x: 564, startPoint y: 123, endPoint x: 698, endPoint y: 184, distance: 147.9
type paper-slider "110"
click at [568, 123] on div at bounding box center [573, 124] width 12 height 12
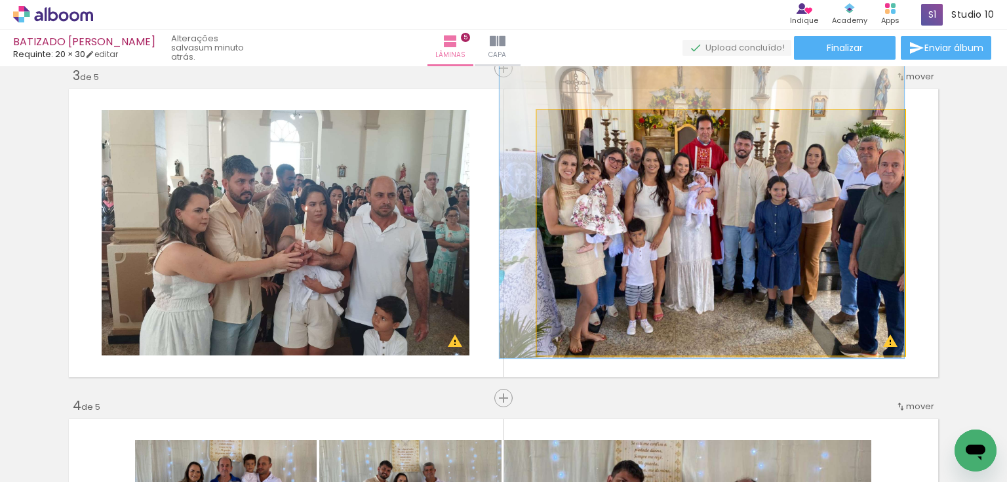
drag, startPoint x: 711, startPoint y: 184, endPoint x: 634, endPoint y: 160, distance: 80.9
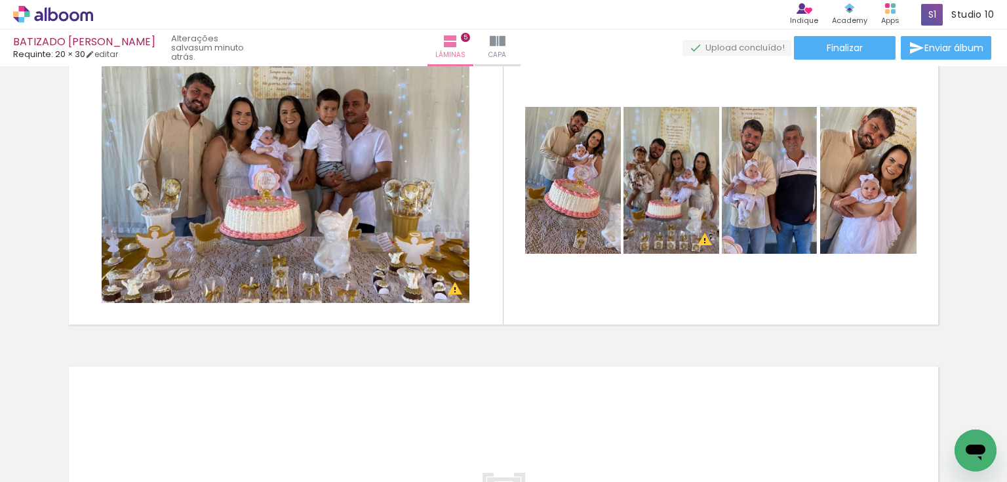
scroll to position [1573, 0]
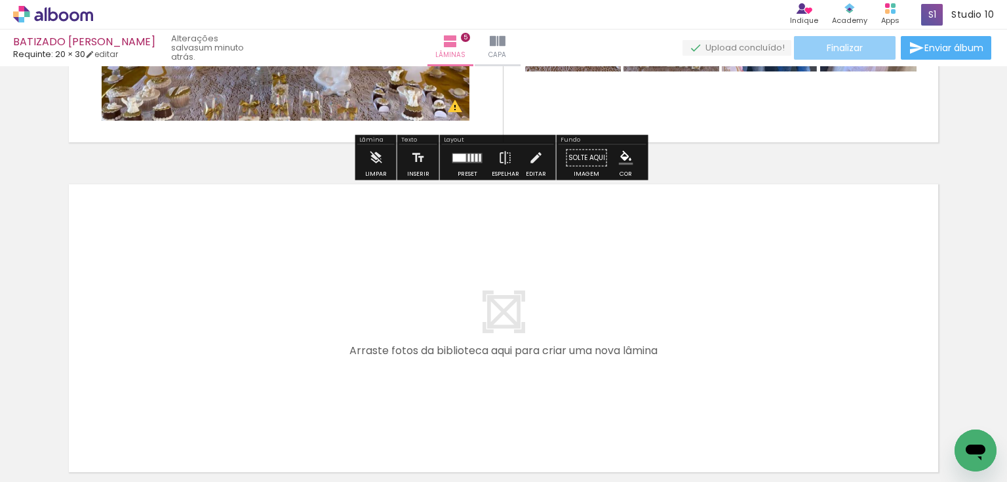
click at [855, 55] on paper-button "Finalizar" at bounding box center [845, 48] width 102 height 24
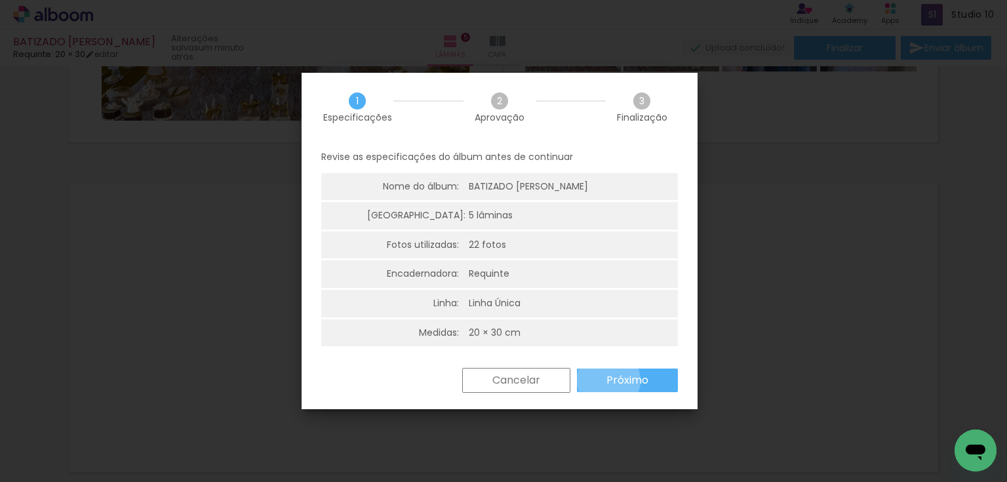
click at [0, 0] on slot "Próximo" at bounding box center [0, 0] width 0 height 0
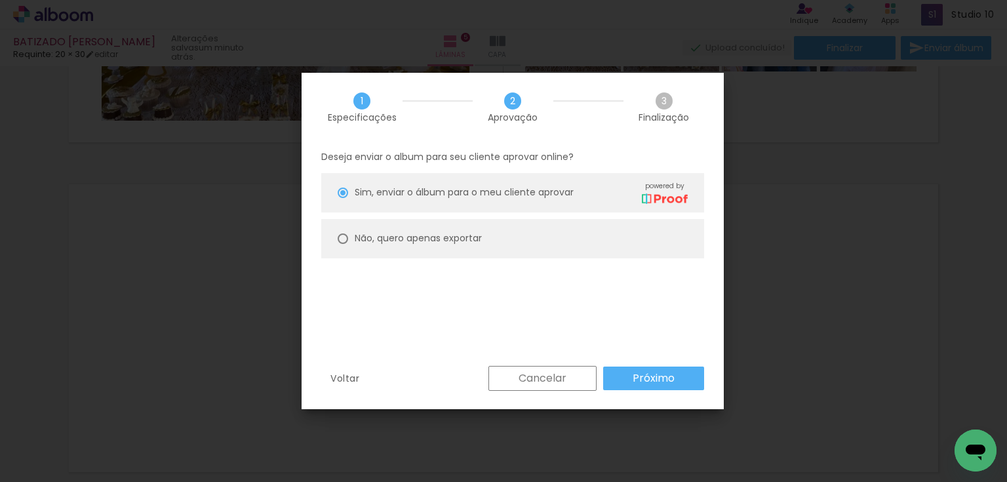
click at [0, 0] on slot "Não, quero apenas exportar" at bounding box center [0, 0] width 0 height 0
type paper-radio-button "on"
click at [0, 0] on slot "Próximo" at bounding box center [0, 0] width 0 height 0
type input "Alta, 300 DPI"
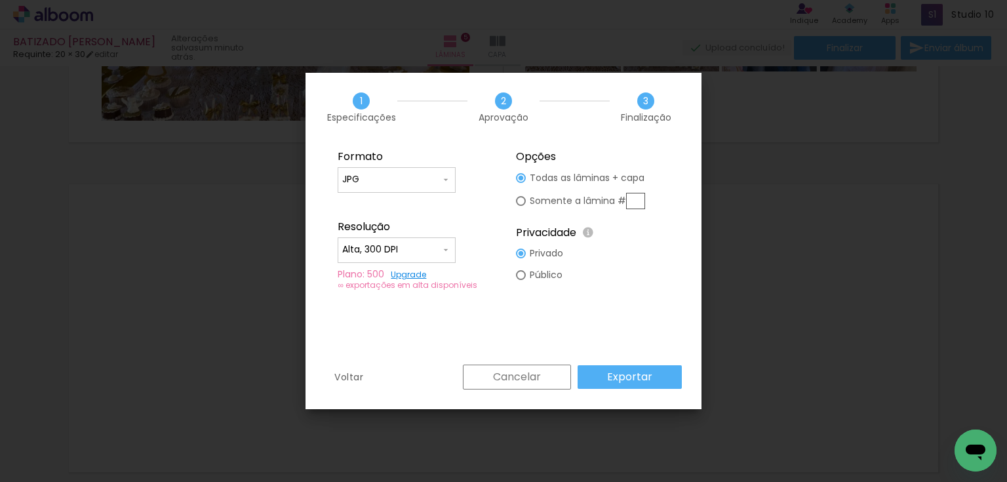
click at [0, 0] on slot "Exportar" at bounding box center [0, 0] width 0 height 0
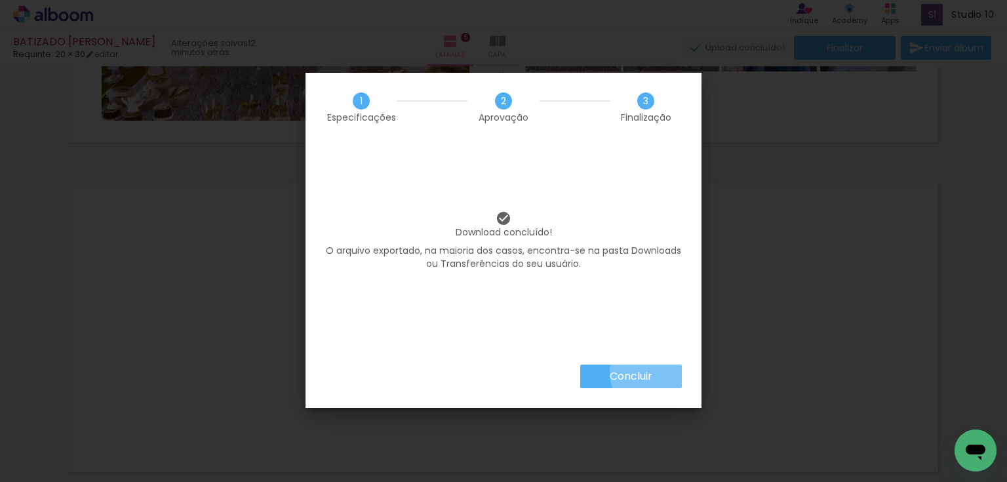
click at [0, 0] on slot "Concluir" at bounding box center [0, 0] width 0 height 0
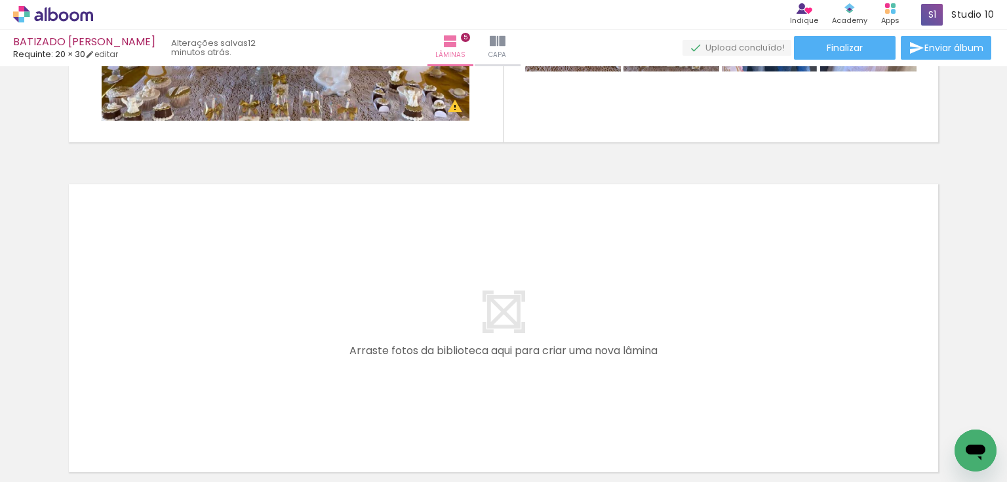
click at [48, 16] on icon at bounding box center [53, 14] width 80 height 17
